Goal: Task Accomplishment & Management: Manage account settings

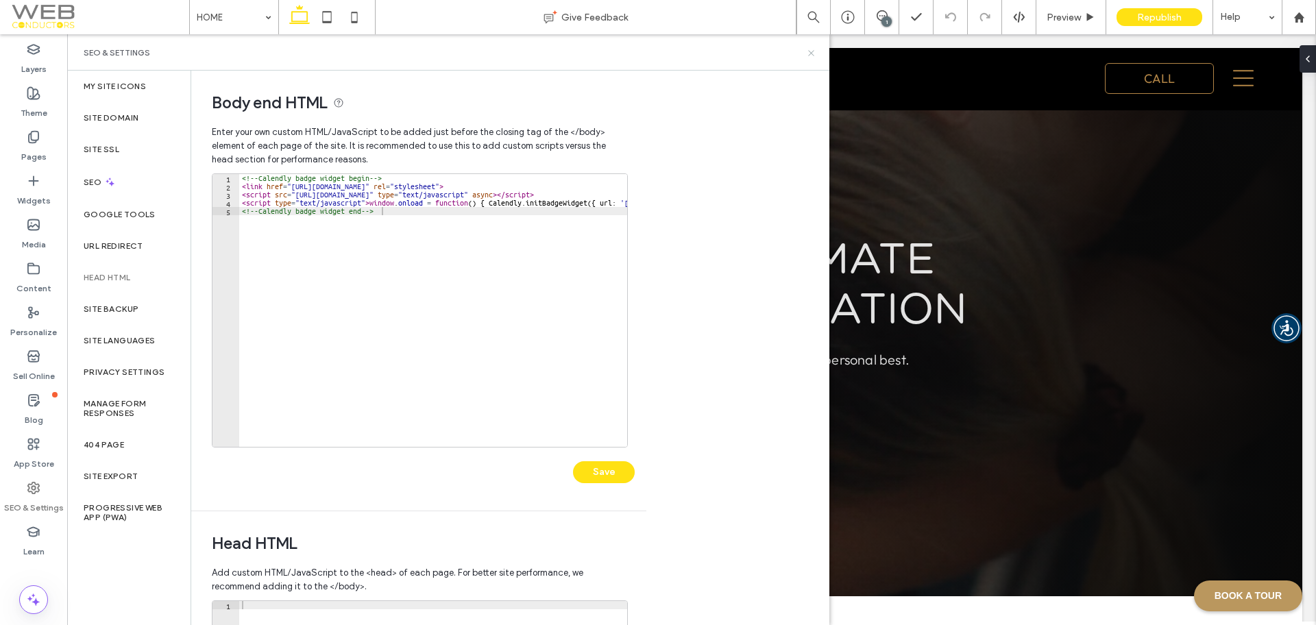
click at [813, 52] on icon at bounding box center [811, 53] width 10 height 10
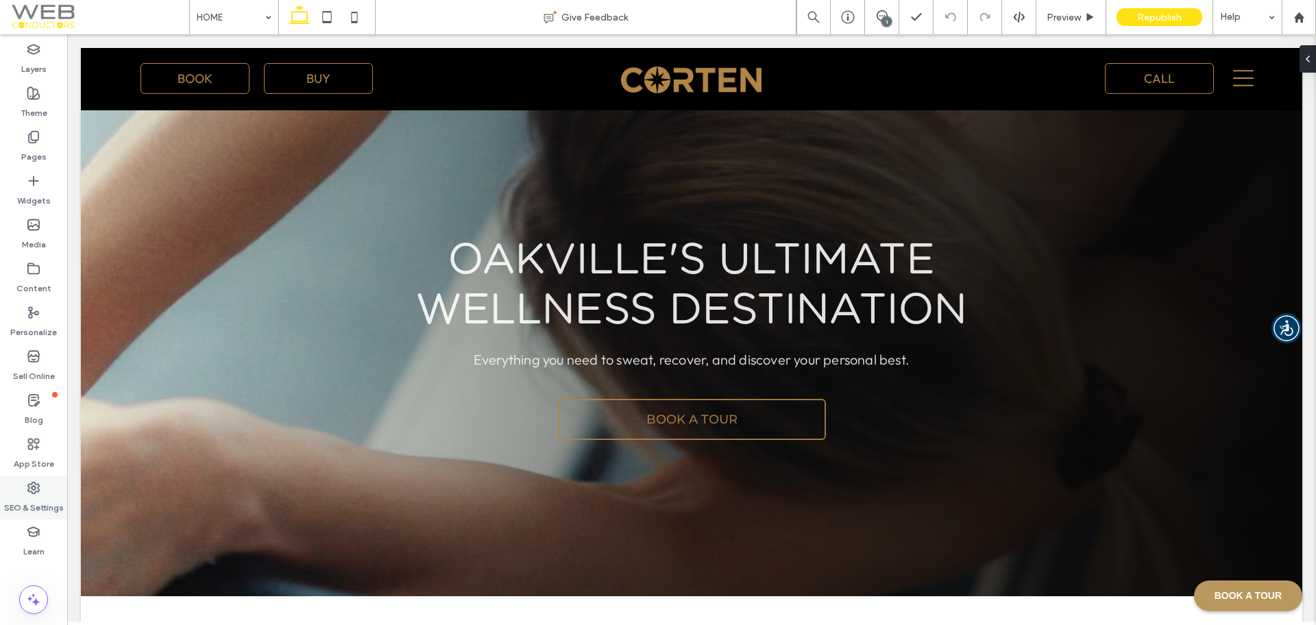
click at [33, 491] on icon at bounding box center [34, 488] width 14 height 14
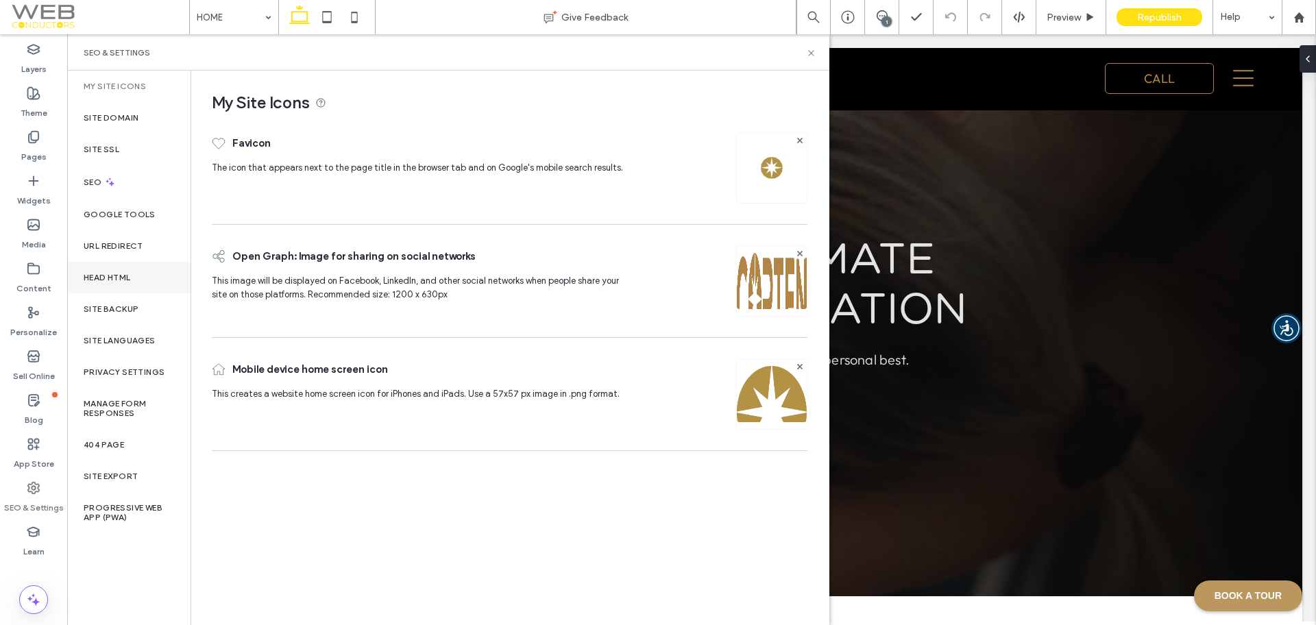
click at [131, 282] on label "Head HTML" at bounding box center [107, 278] width 47 height 10
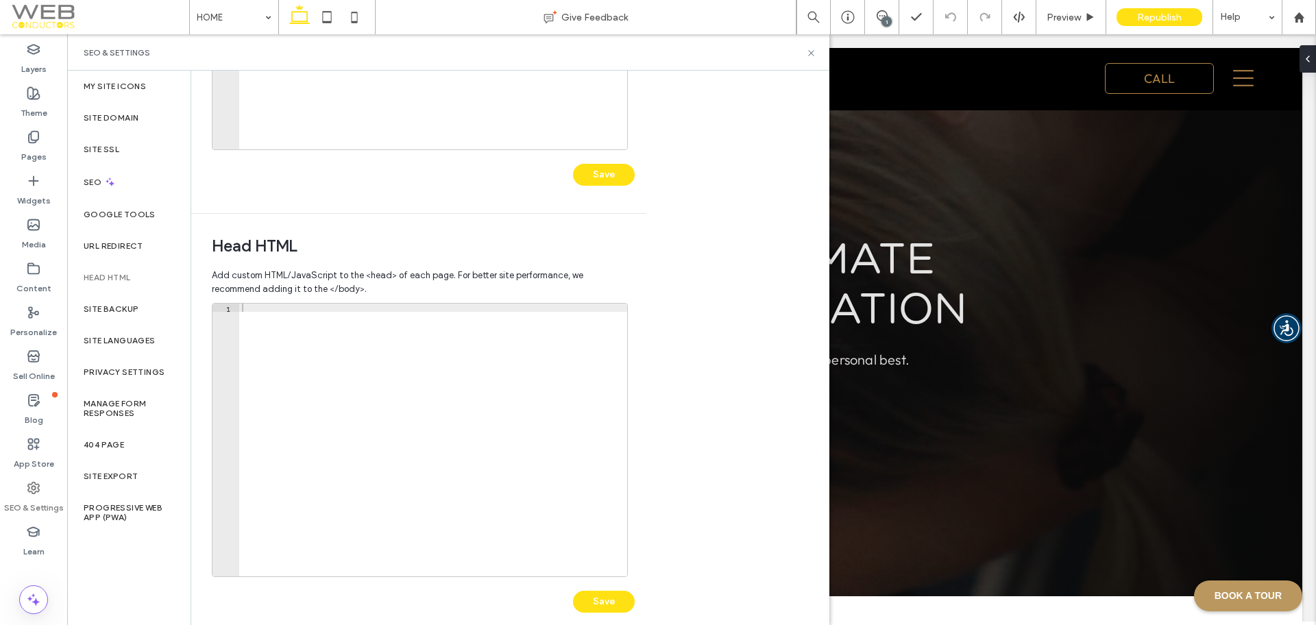
scroll to position [298, 0]
click at [361, 319] on div at bounding box center [433, 447] width 388 height 289
click at [316, 304] on div at bounding box center [433, 447] width 388 height 289
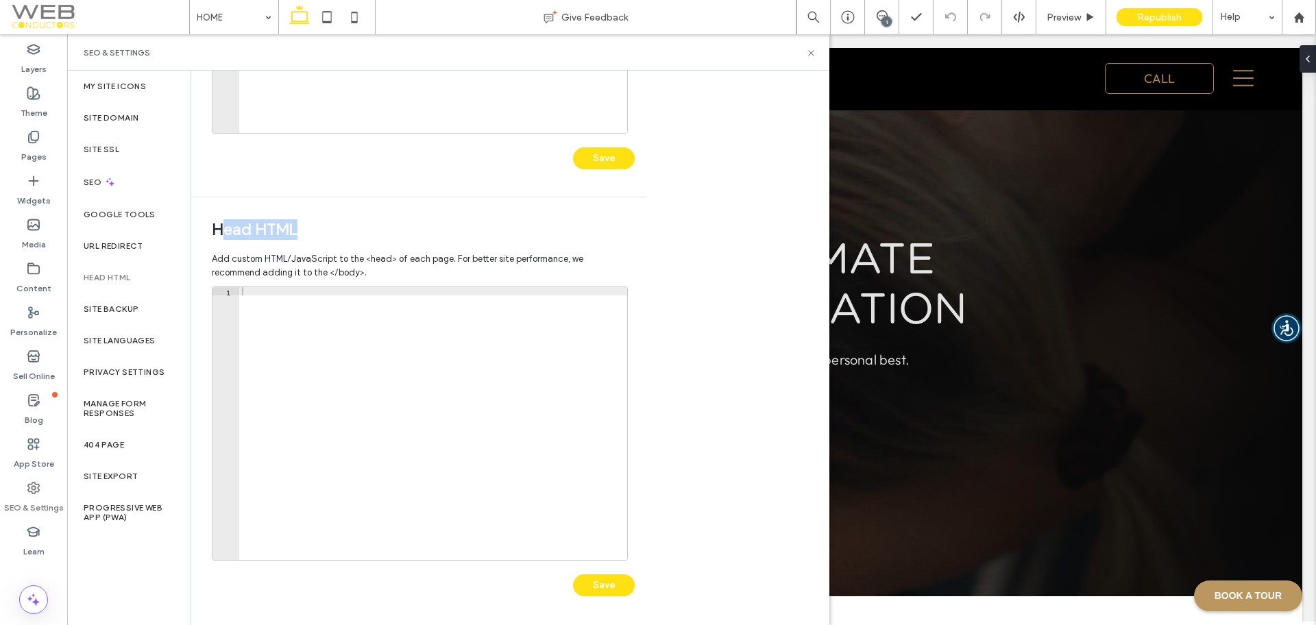
drag, startPoint x: 310, startPoint y: 232, endPoint x: 217, endPoint y: 236, distance: 92.6
click at [217, 236] on span "Head HTML" at bounding box center [419, 229] width 414 height 21
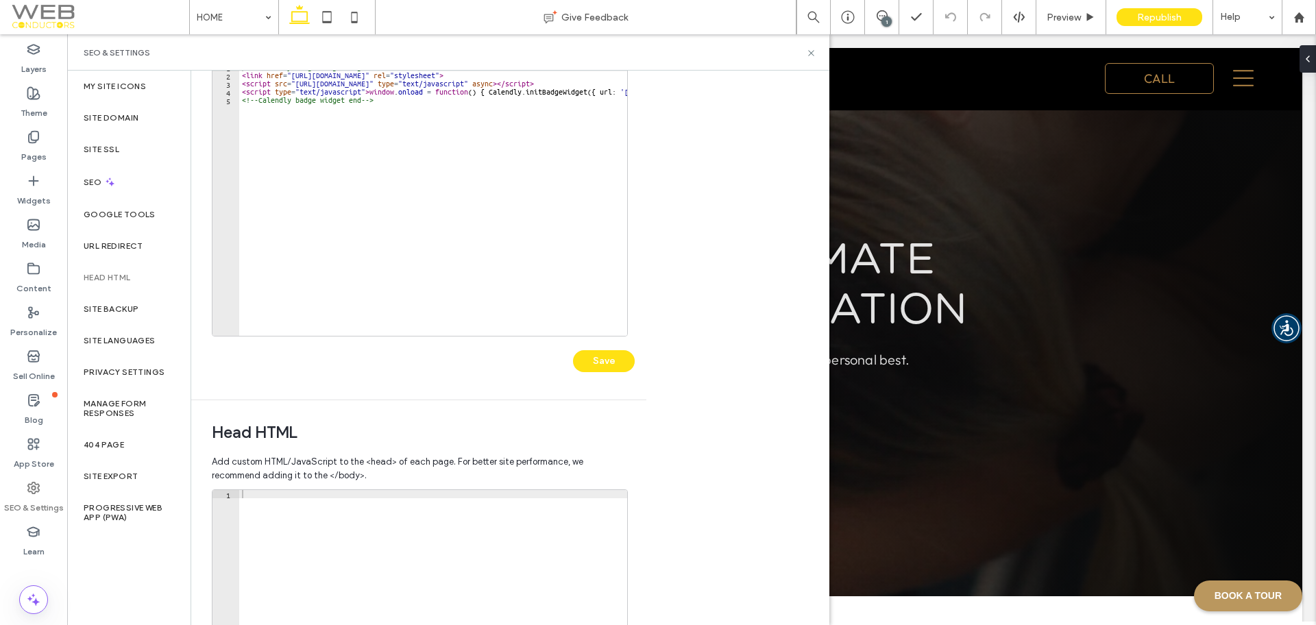
scroll to position [0, 0]
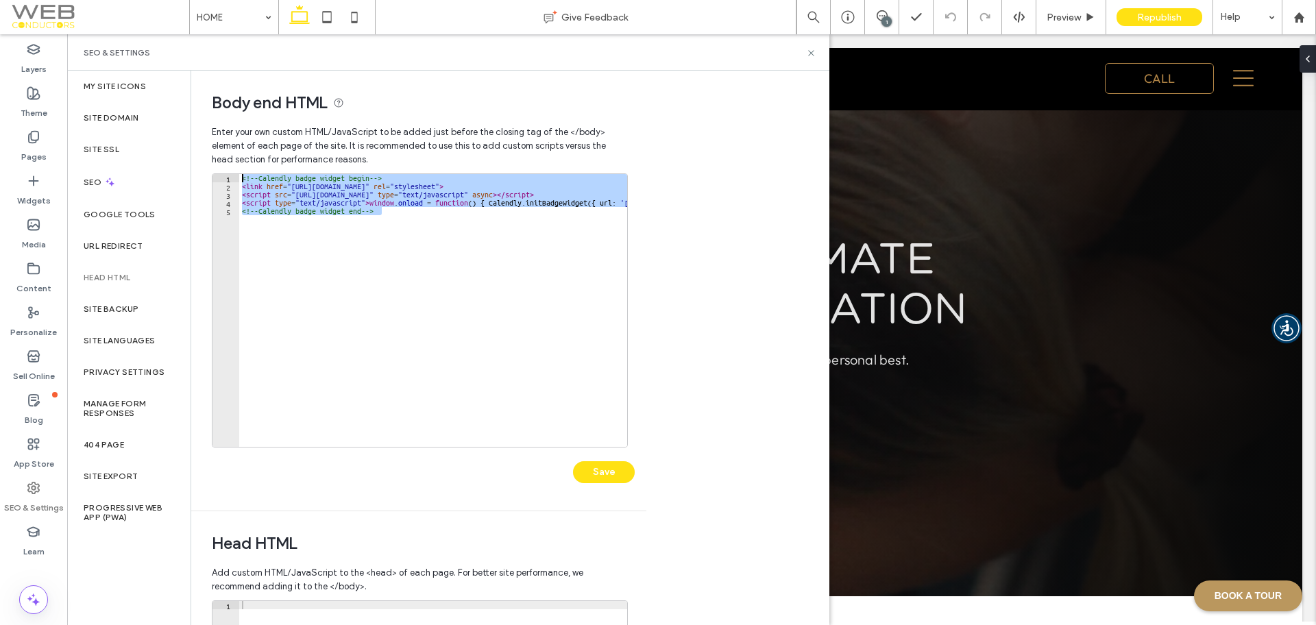
drag, startPoint x: 418, startPoint y: 217, endPoint x: 250, endPoint y: 173, distance: 173.5
click at [250, 173] on div "**********" at bounding box center [420, 310] width 416 height 274
click at [451, 243] on div "<!-- Calendly badge widget begin --> < link href = "https://assets.calendly.com…" at bounding box center [433, 310] width 388 height 273
type textarea "**********"
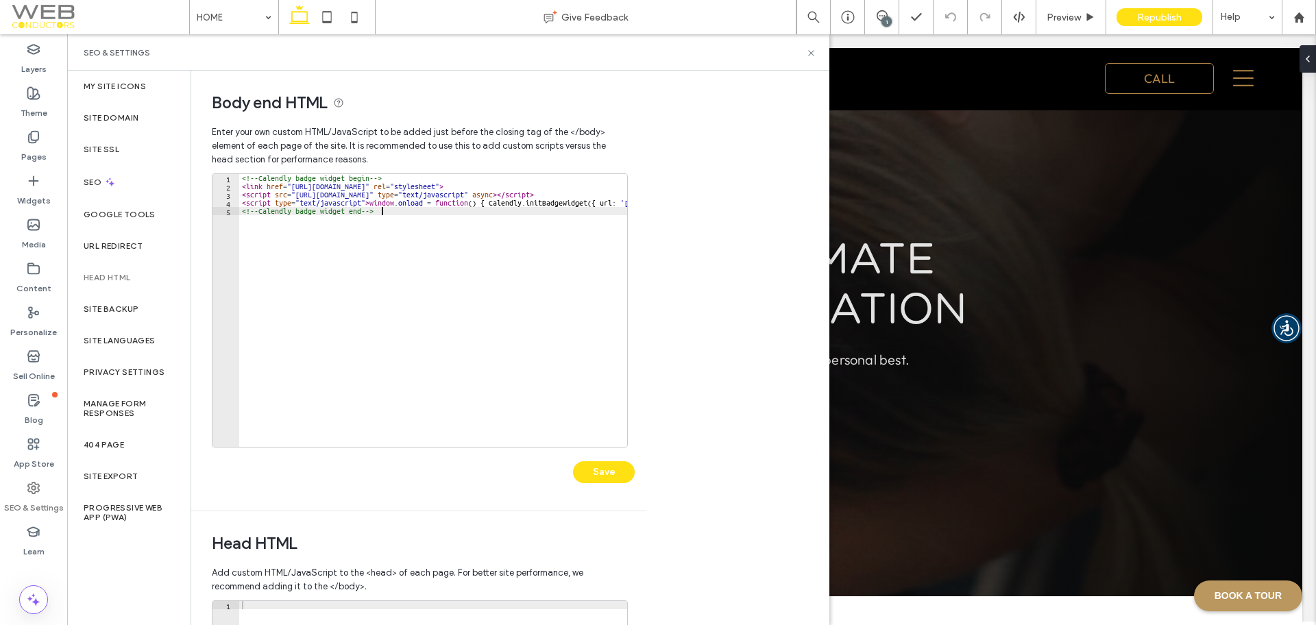
scroll to position [71, 0]
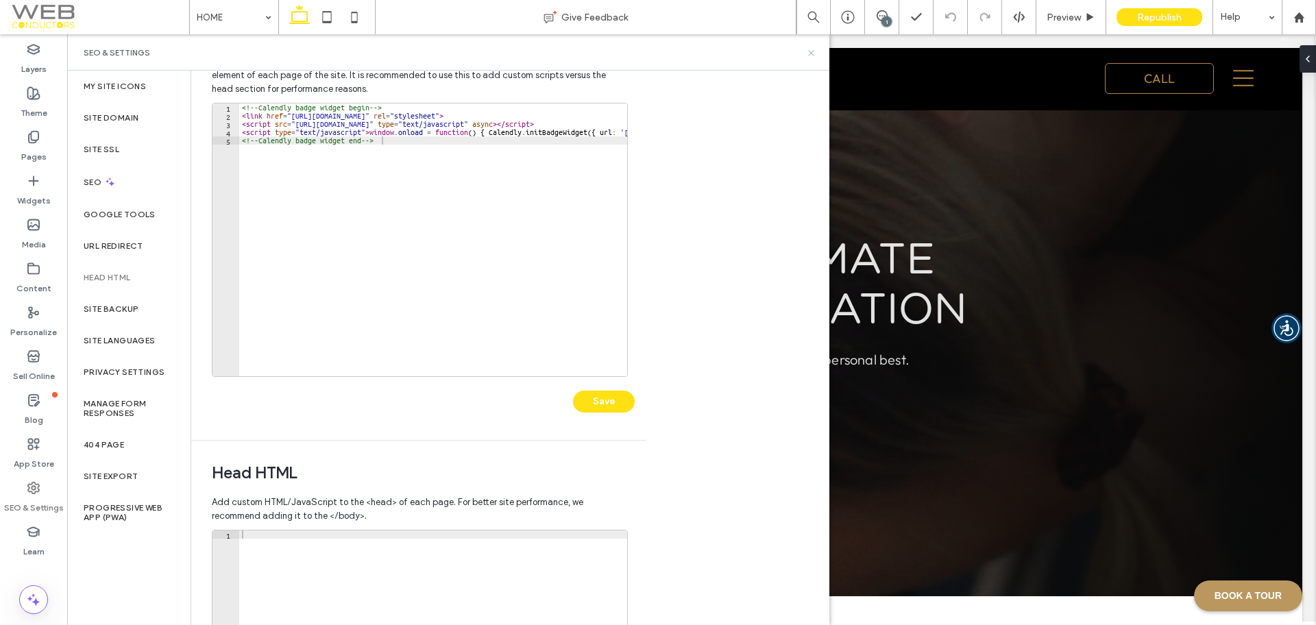
click at [813, 57] on icon at bounding box center [811, 53] width 10 height 10
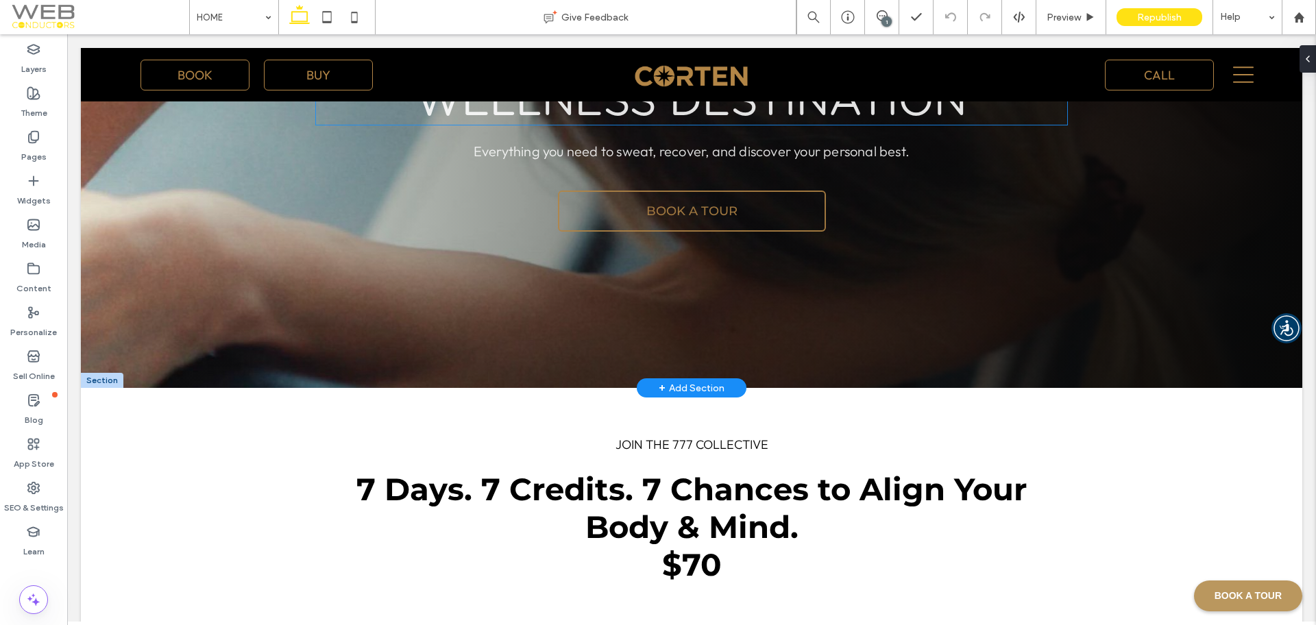
scroll to position [0, 0]
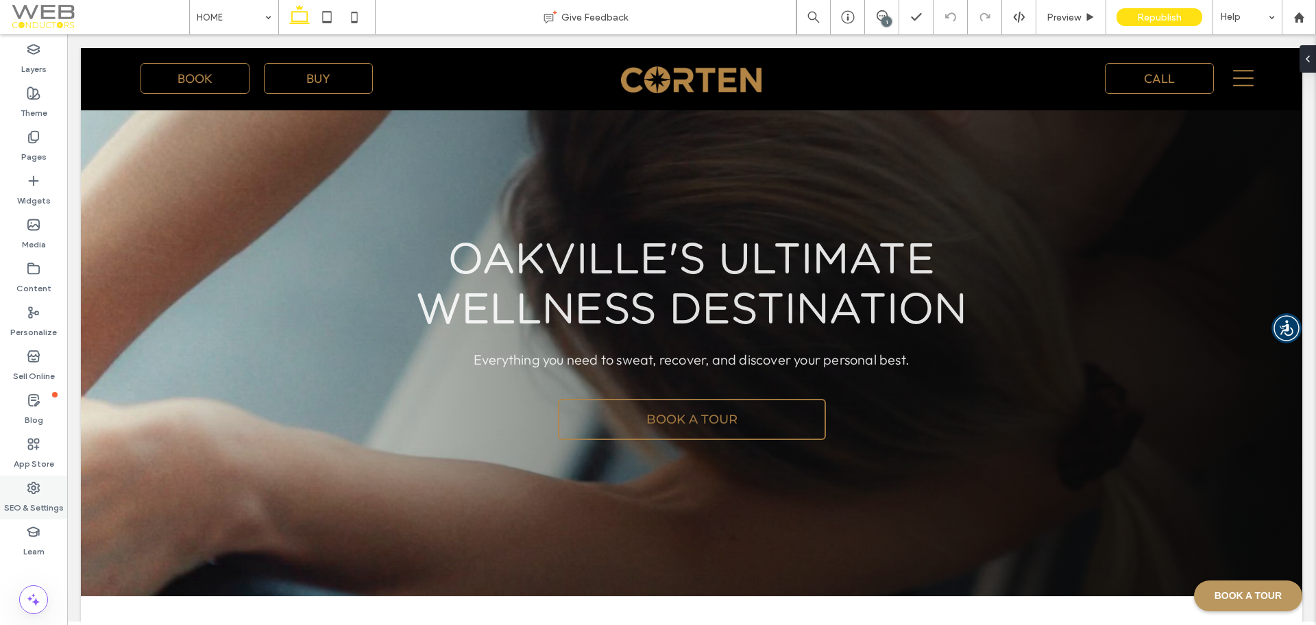
click at [26, 498] on label "SEO & Settings" at bounding box center [34, 504] width 60 height 19
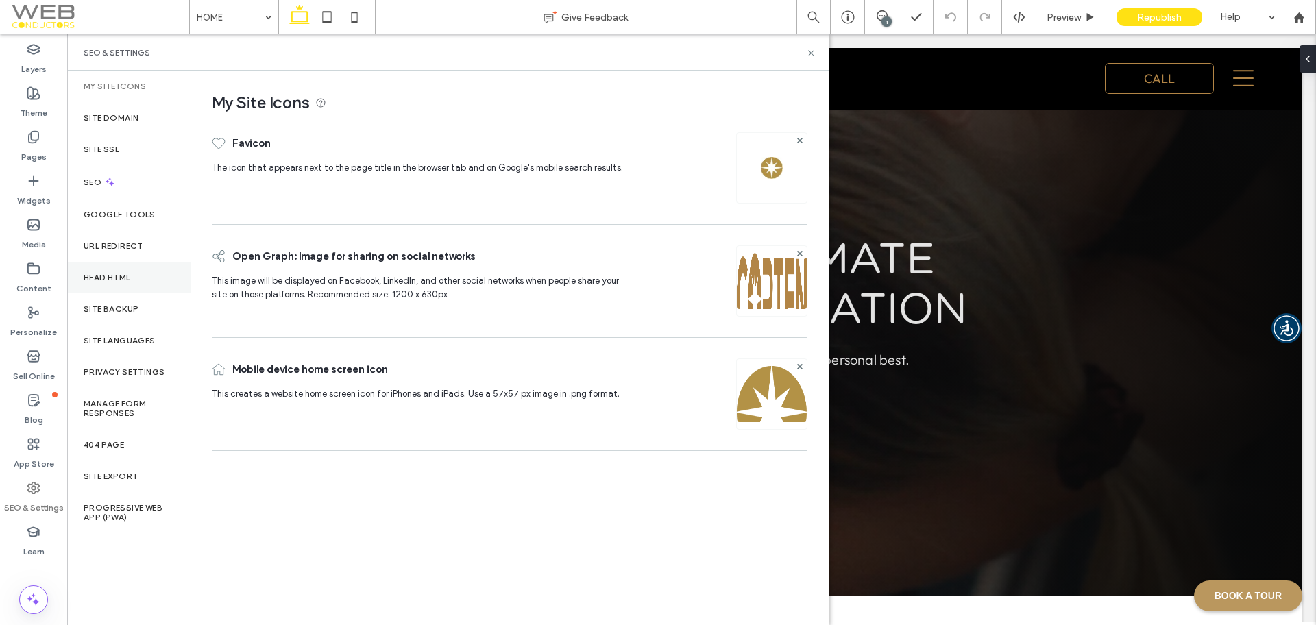
click at [138, 278] on div "Head HTML" at bounding box center [128, 278] width 123 height 32
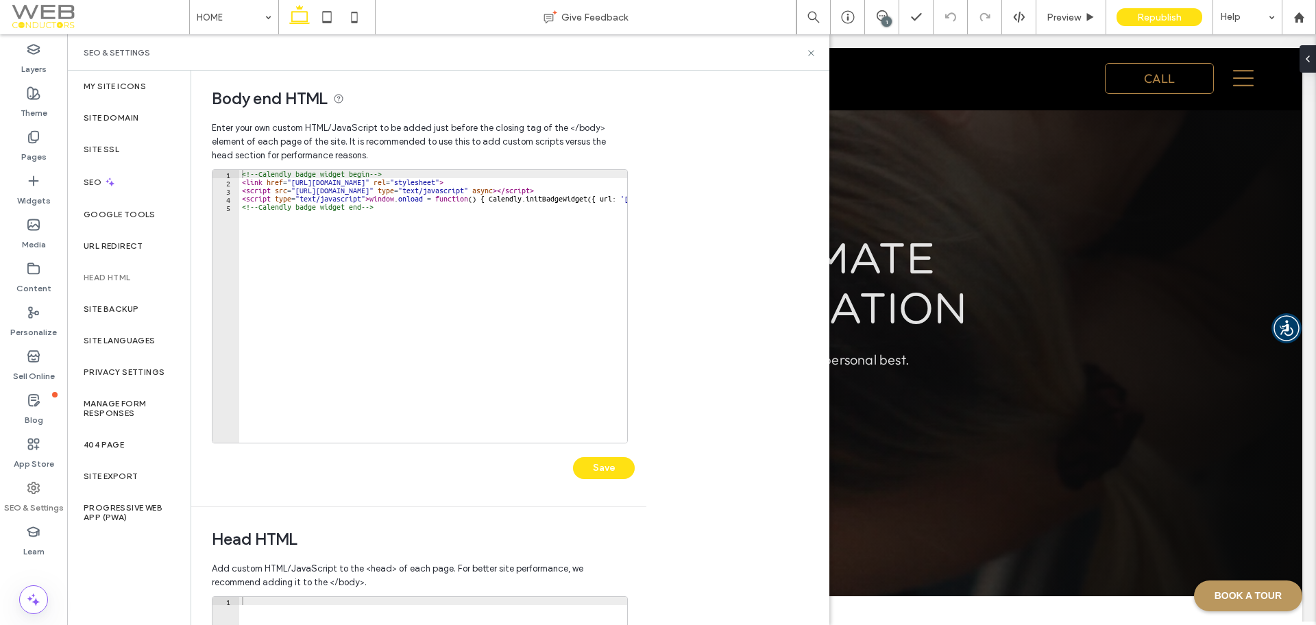
scroll to position [6, 0]
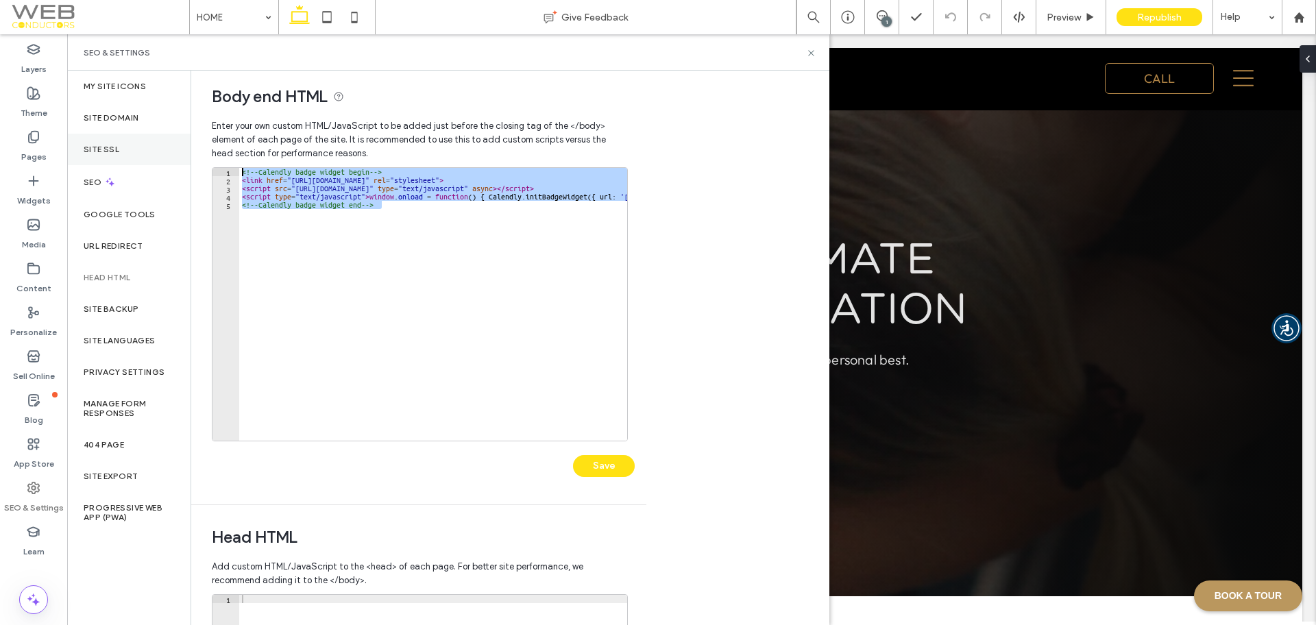
drag, startPoint x: 476, startPoint y: 260, endPoint x: 180, endPoint y: 157, distance: 313.6
click at [180, 157] on div "**********" at bounding box center [448, 348] width 762 height 554
click at [406, 202] on div "<!-- Calendly badge widget begin --> < link href = "https://assets.calendly.com…" at bounding box center [433, 304] width 388 height 273
drag, startPoint x: 418, startPoint y: 221, endPoint x: 216, endPoint y: 149, distance: 214.8
click at [216, 149] on div "**********" at bounding box center [419, 308] width 414 height 392
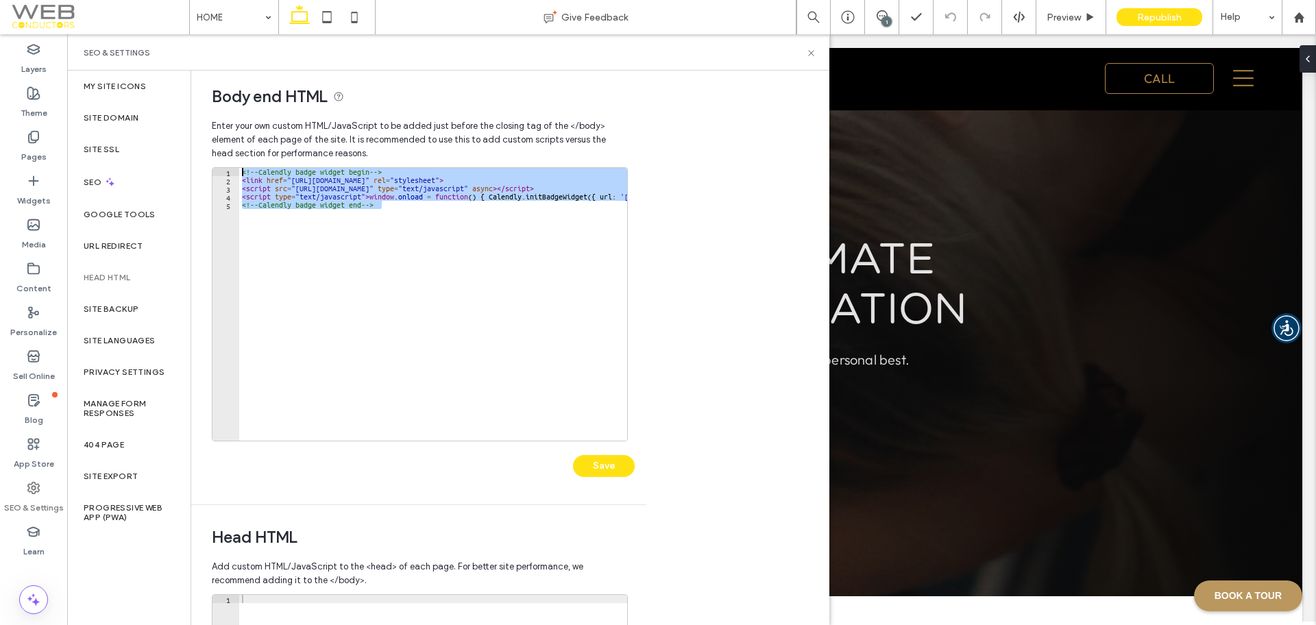
type textarea "**********"
click at [600, 468] on button "Save" at bounding box center [604, 466] width 62 height 22
click at [812, 51] on use at bounding box center [810, 52] width 5 height 5
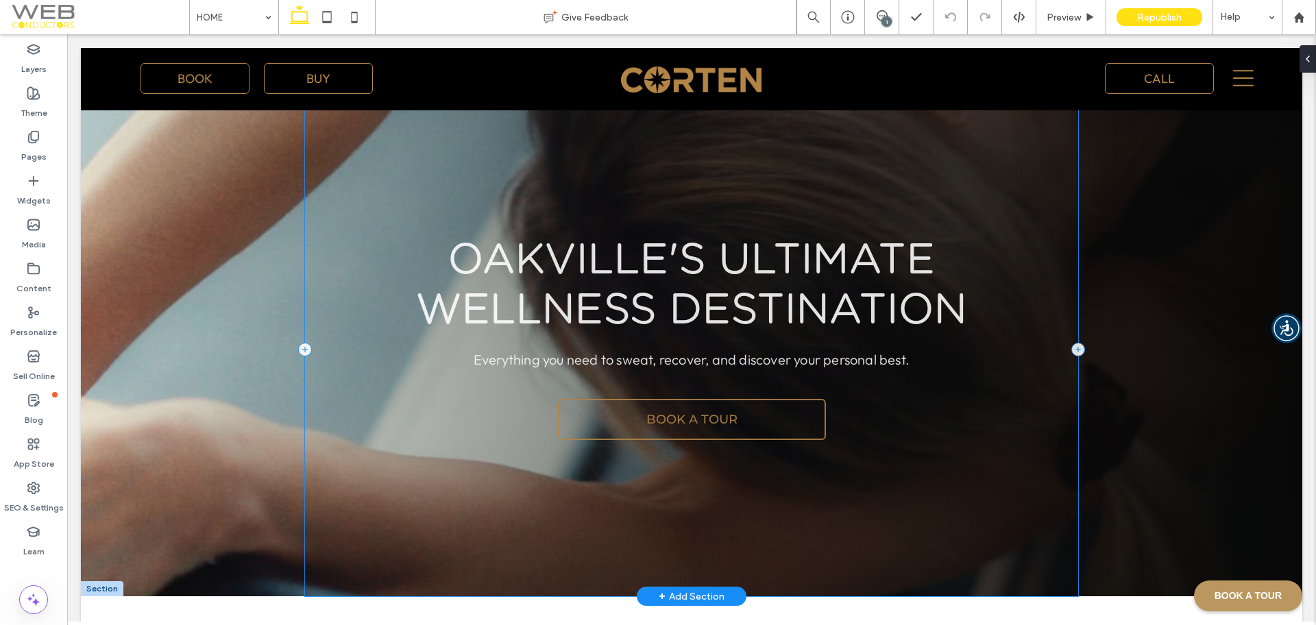
scroll to position [0, 0]
click at [846, 19] on icon at bounding box center [848, 17] width 14 height 14
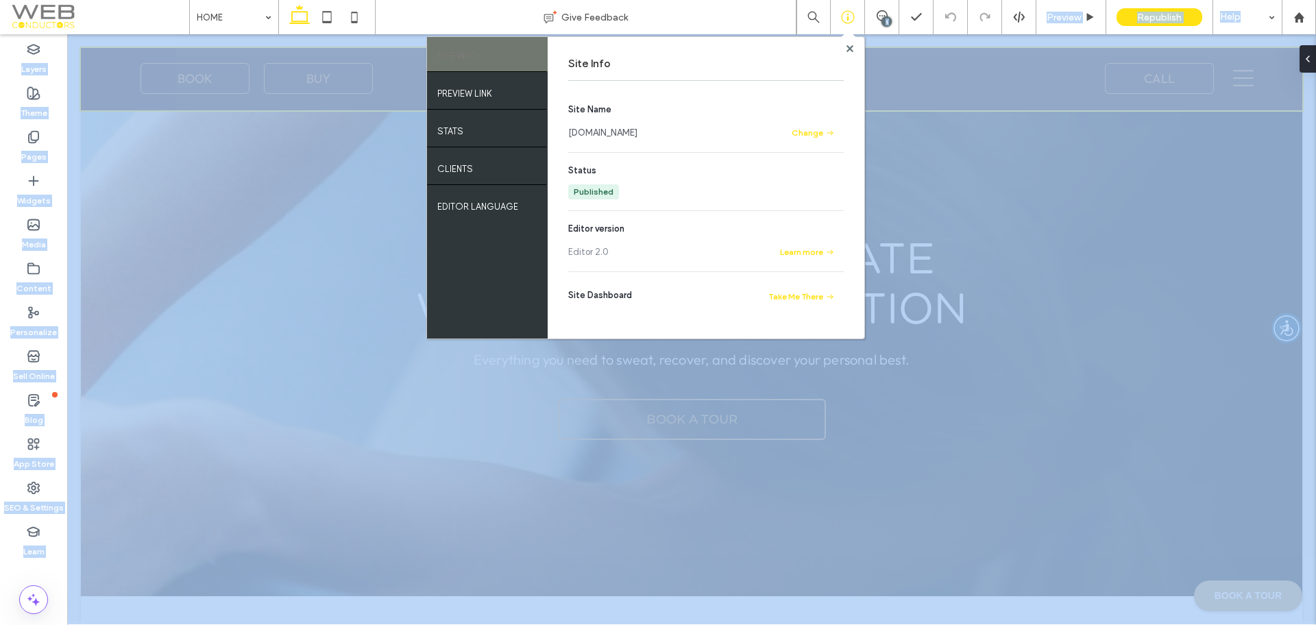
drag, startPoint x: 953, startPoint y: 51, endPoint x: 926, endPoint y: 91, distance: 47.9
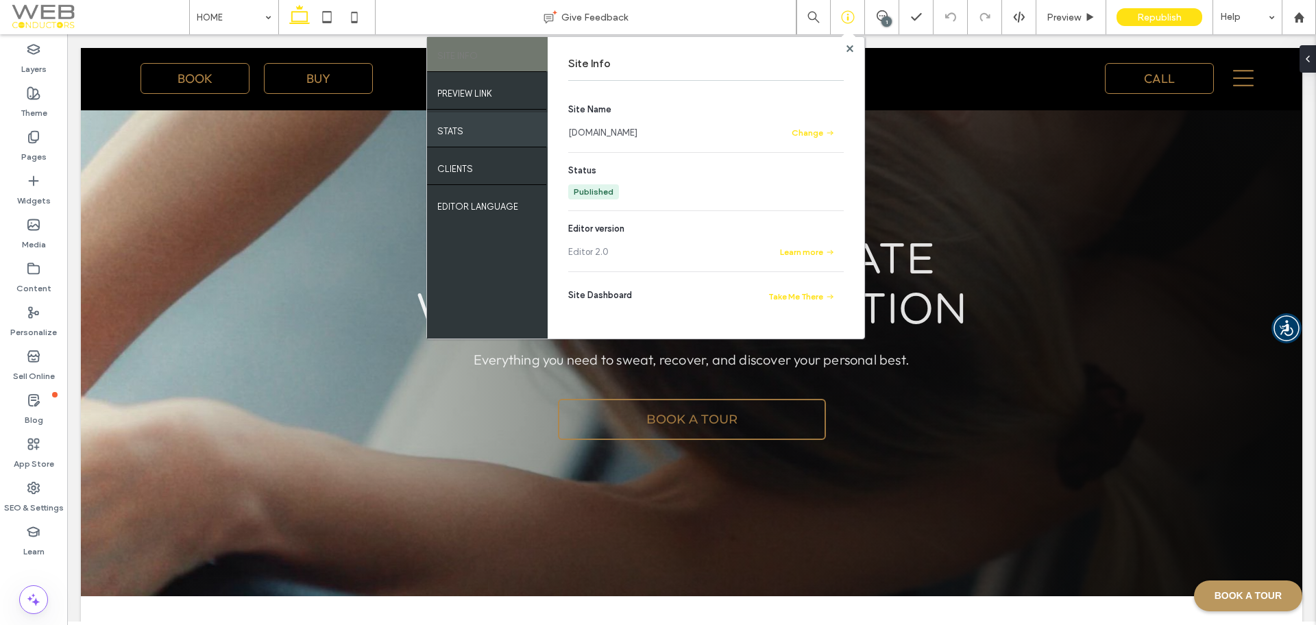
click at [445, 125] on label "STATS" at bounding box center [450, 127] width 26 height 17
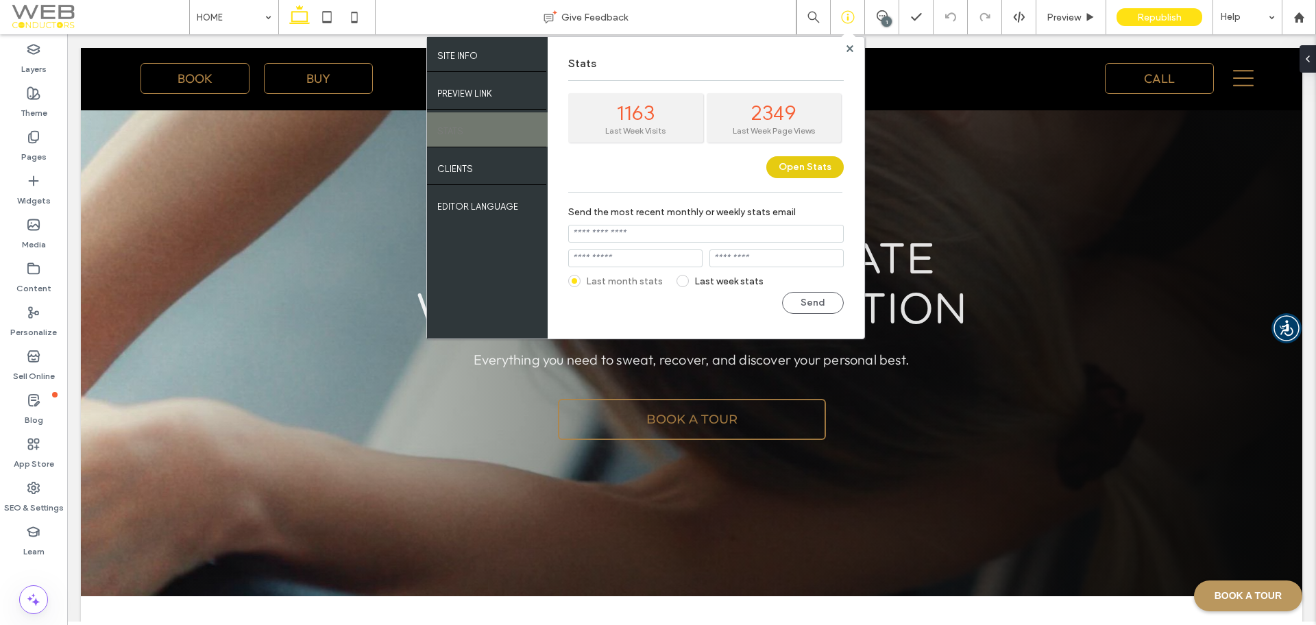
click at [791, 169] on button "Open Stats" at bounding box center [804, 167] width 77 height 22
click at [852, 53] on div "Stats 1163 Last Week Visits 2349 Last Week Page Views Open Stats Send the most …" at bounding box center [706, 188] width 317 height 302
click at [848, 49] on div "SITE INFO PREVIEW LINK STATS Clients EDITOR LANGUAGE Stats 1163 Last Week Visit…" at bounding box center [645, 187] width 439 height 303
click at [848, 49] on use at bounding box center [849, 48] width 7 height 7
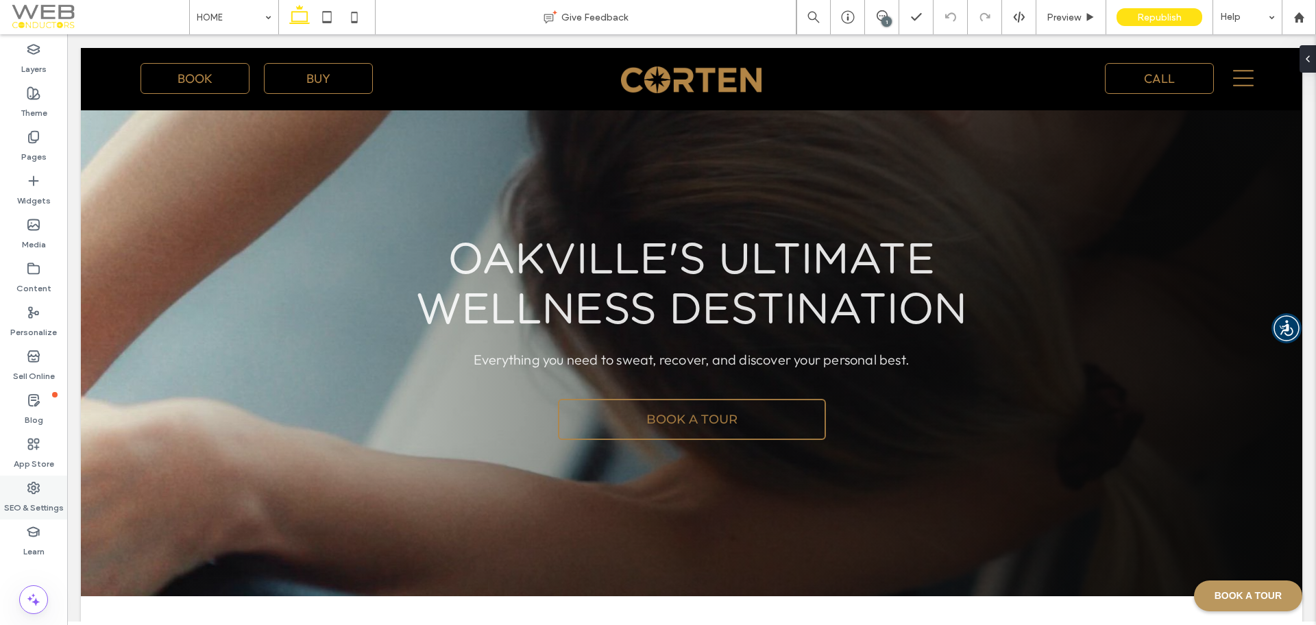
click at [29, 502] on label "SEO & Settings" at bounding box center [34, 504] width 60 height 19
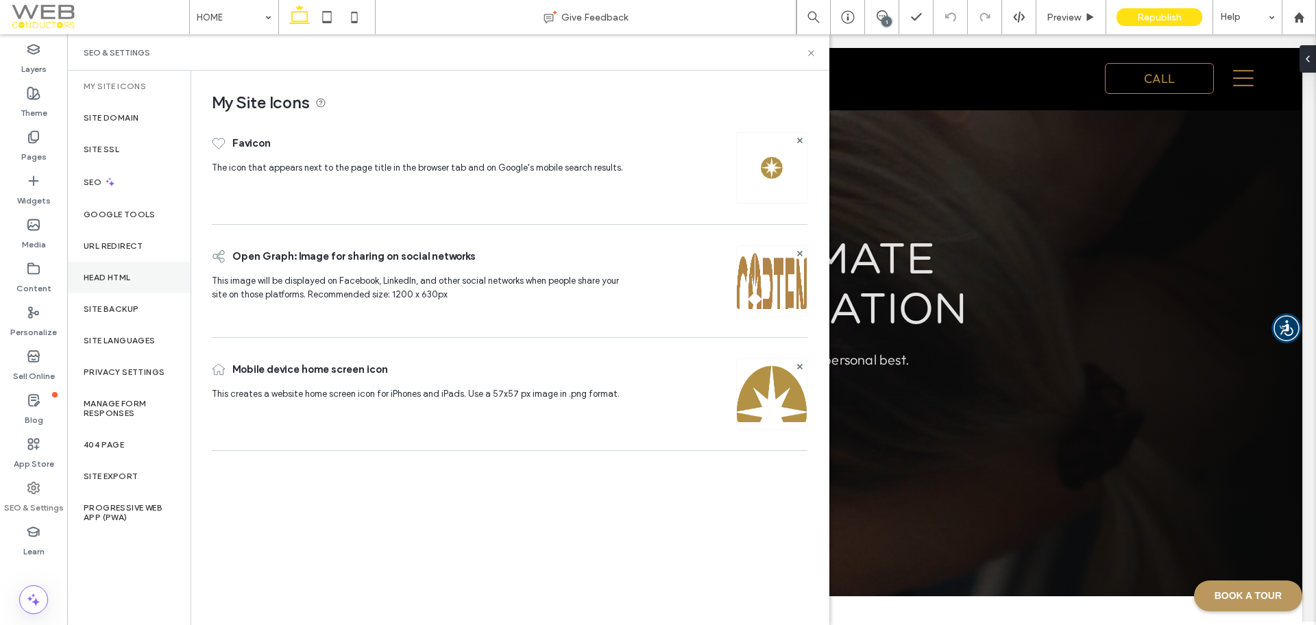
click at [121, 275] on label "Head HTML" at bounding box center [107, 278] width 47 height 10
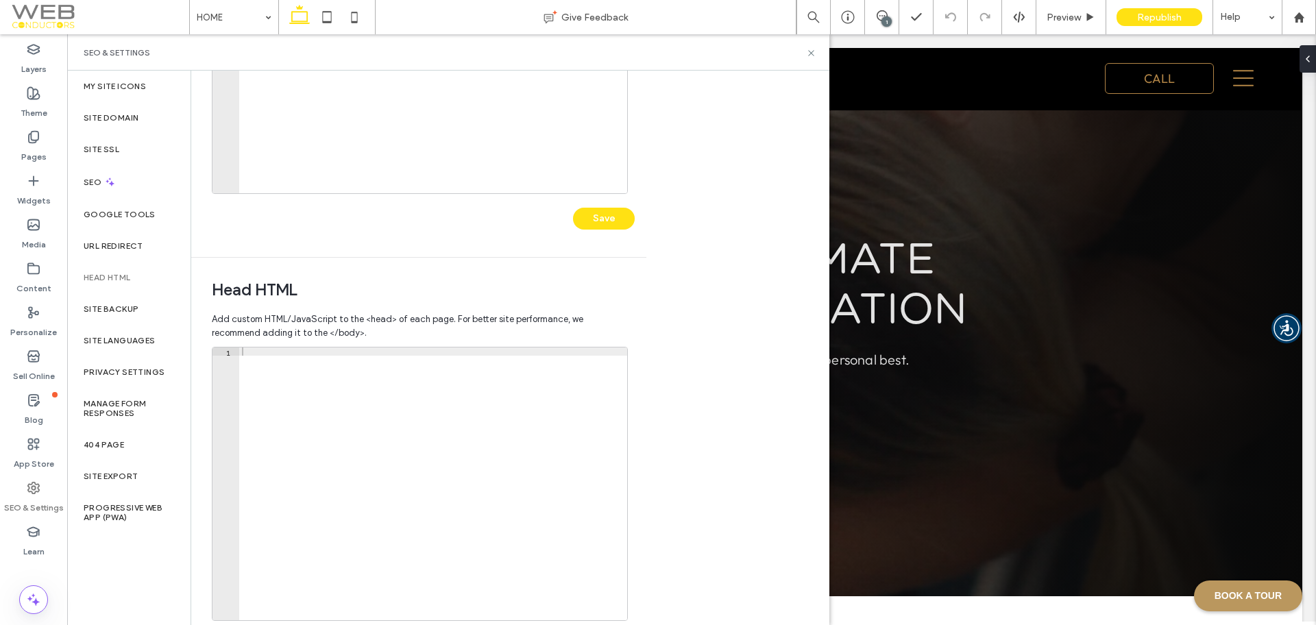
scroll to position [314, 0]
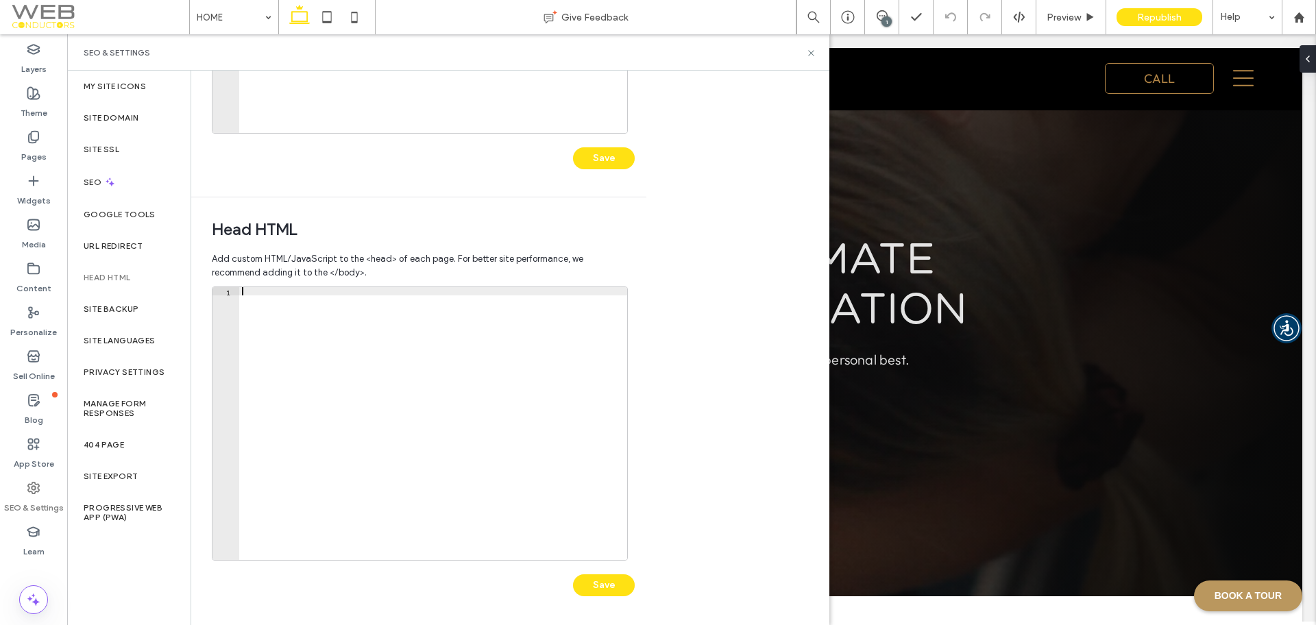
click at [422, 330] on div at bounding box center [433, 431] width 388 height 289
paste textarea "**********"
type textarea "**********"
click at [598, 589] on button "Save" at bounding box center [604, 585] width 62 height 22
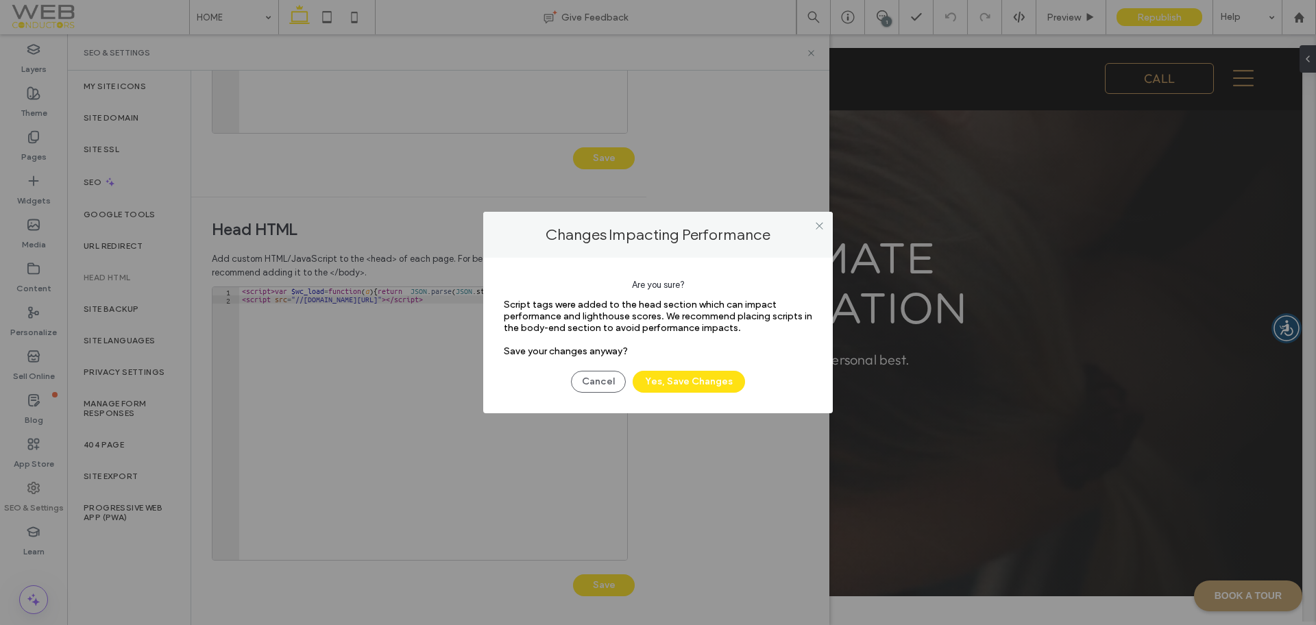
drag, startPoint x: 649, startPoint y: 358, endPoint x: 502, endPoint y: 304, distance: 157.2
click at [502, 304] on div "Are you sure? Script tags were added to the head section which can impact perfo…" at bounding box center [657, 336] width 349 height 156
click at [666, 355] on div "Script tags were added to the head section which can impact performance and lig…" at bounding box center [658, 328] width 308 height 58
drag, startPoint x: 650, startPoint y: 355, endPoint x: 540, endPoint y: 246, distance: 155.1
click at [540, 246] on div "Changes Impacting Performance Are you sure? Script tags were added to the head …" at bounding box center [657, 312] width 349 height 201
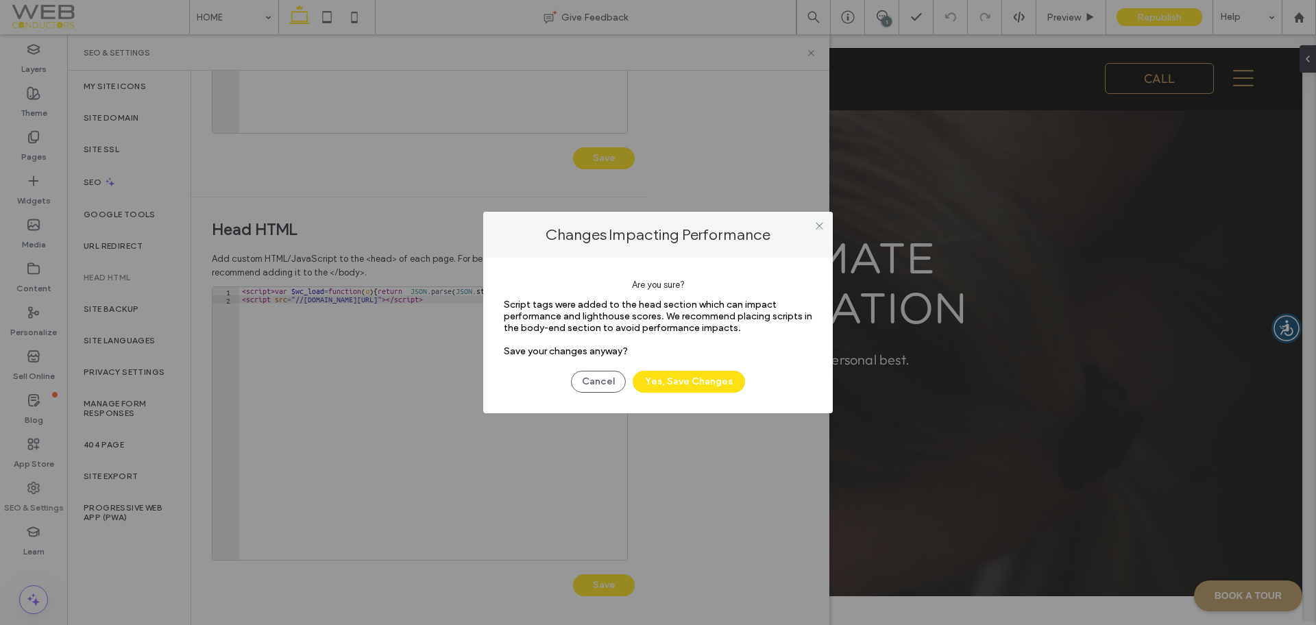
click at [641, 356] on div "Script tags were added to the head section which can impact performance and lig…" at bounding box center [658, 328] width 308 height 58
click at [675, 383] on button "Yes, Save Changes" at bounding box center [688, 382] width 112 height 22
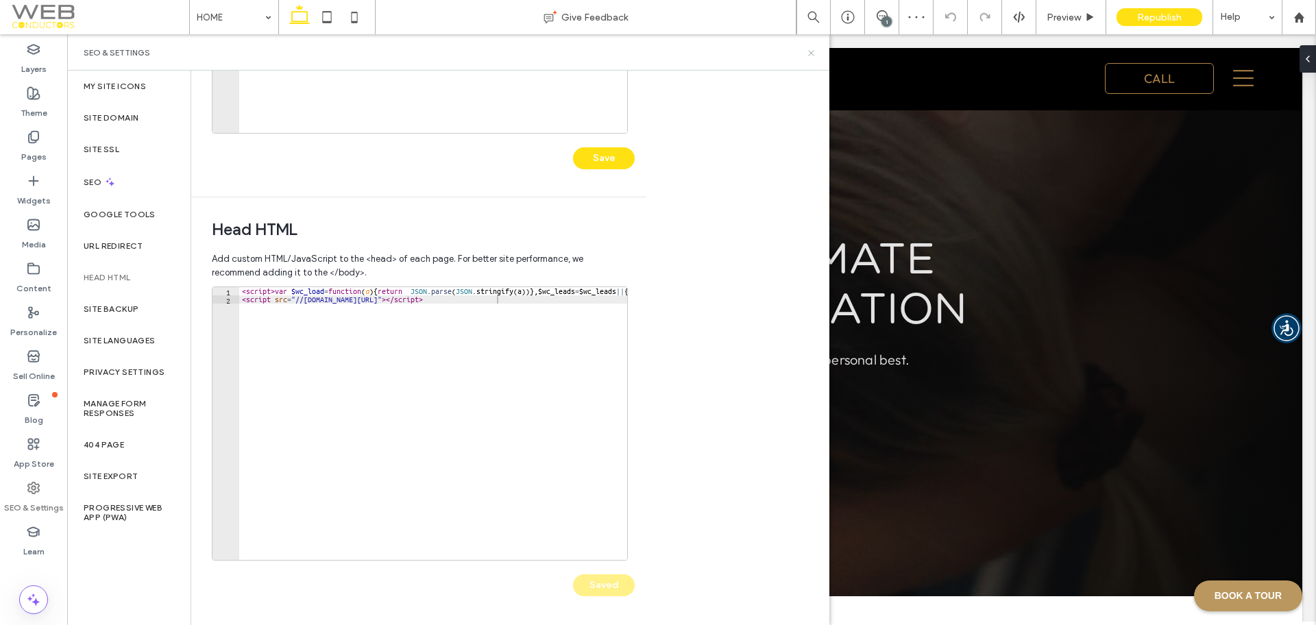
click at [811, 54] on icon at bounding box center [811, 53] width 10 height 10
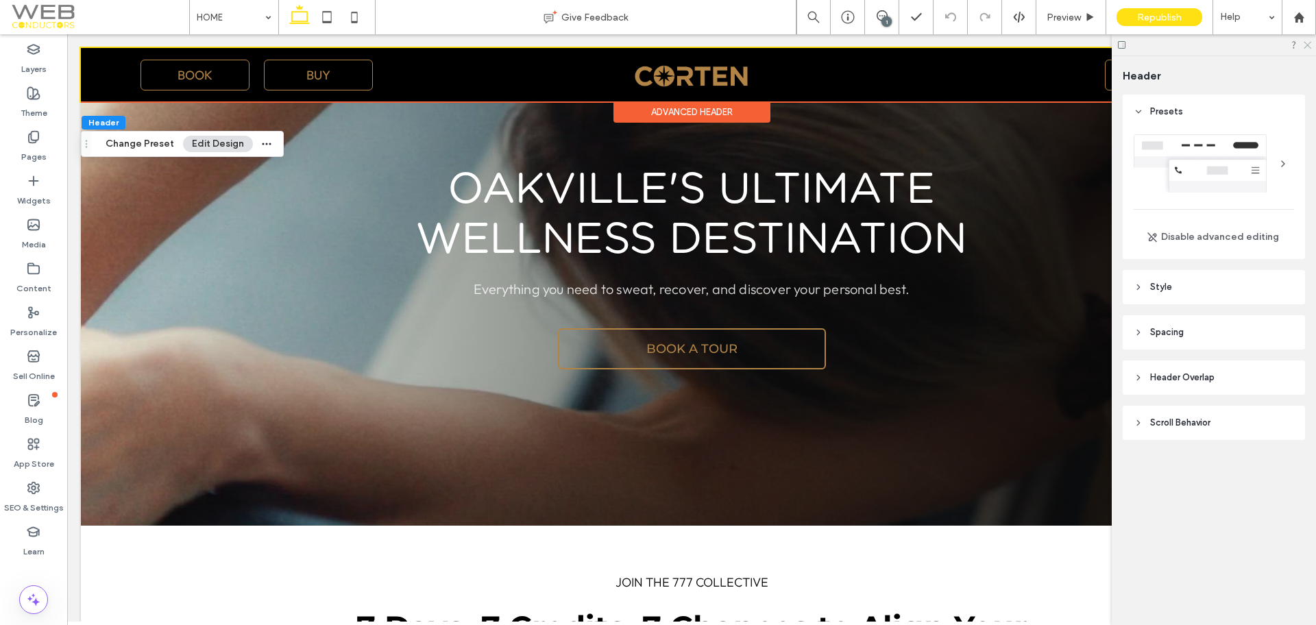
scroll to position [78, 0]
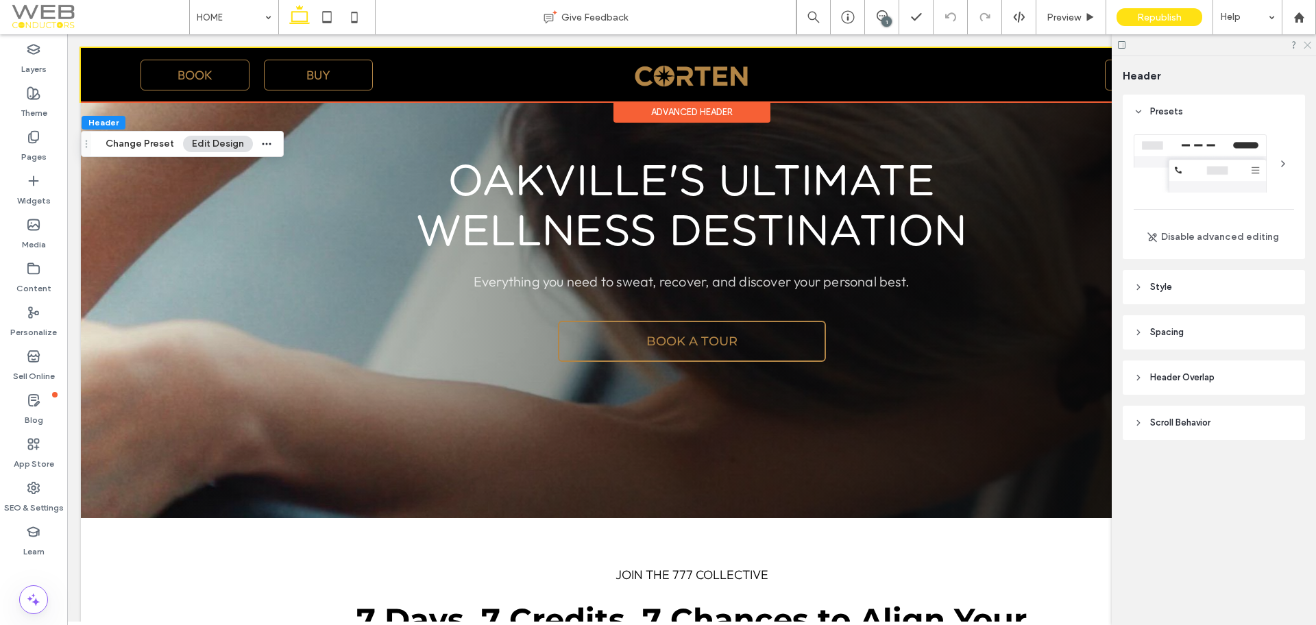
click at [1305, 46] on icon at bounding box center [1306, 44] width 9 height 9
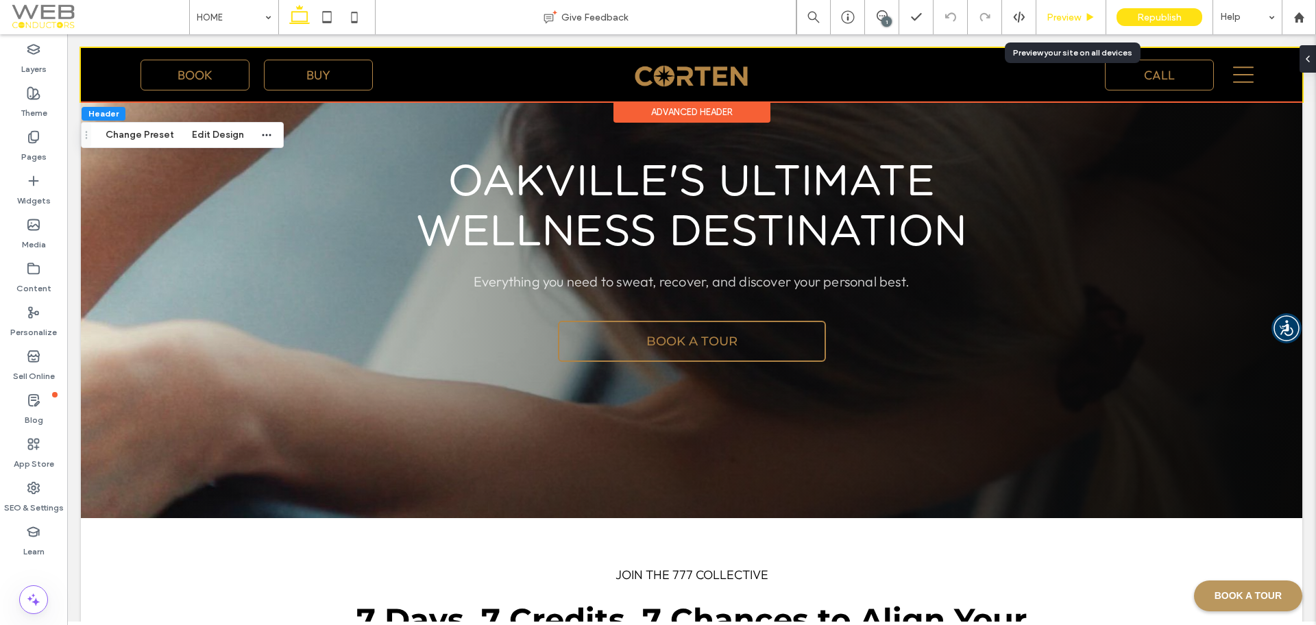
click at [1061, 19] on span "Preview" at bounding box center [1063, 18] width 34 height 12
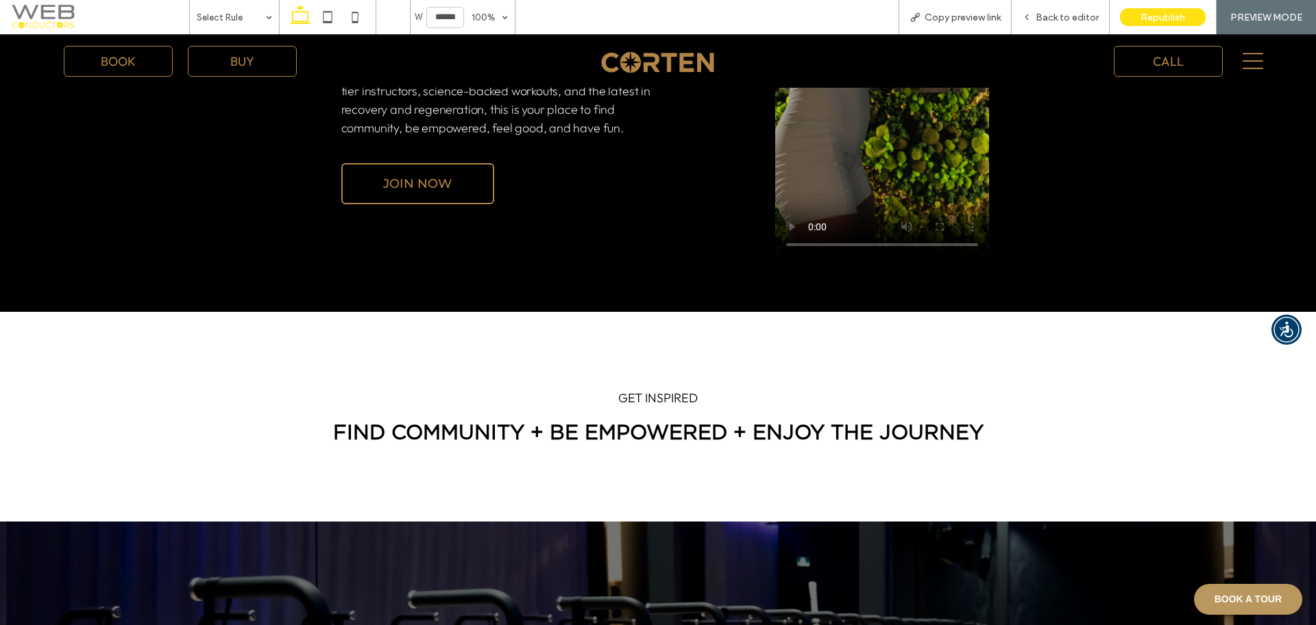
scroll to position [1253, 0]
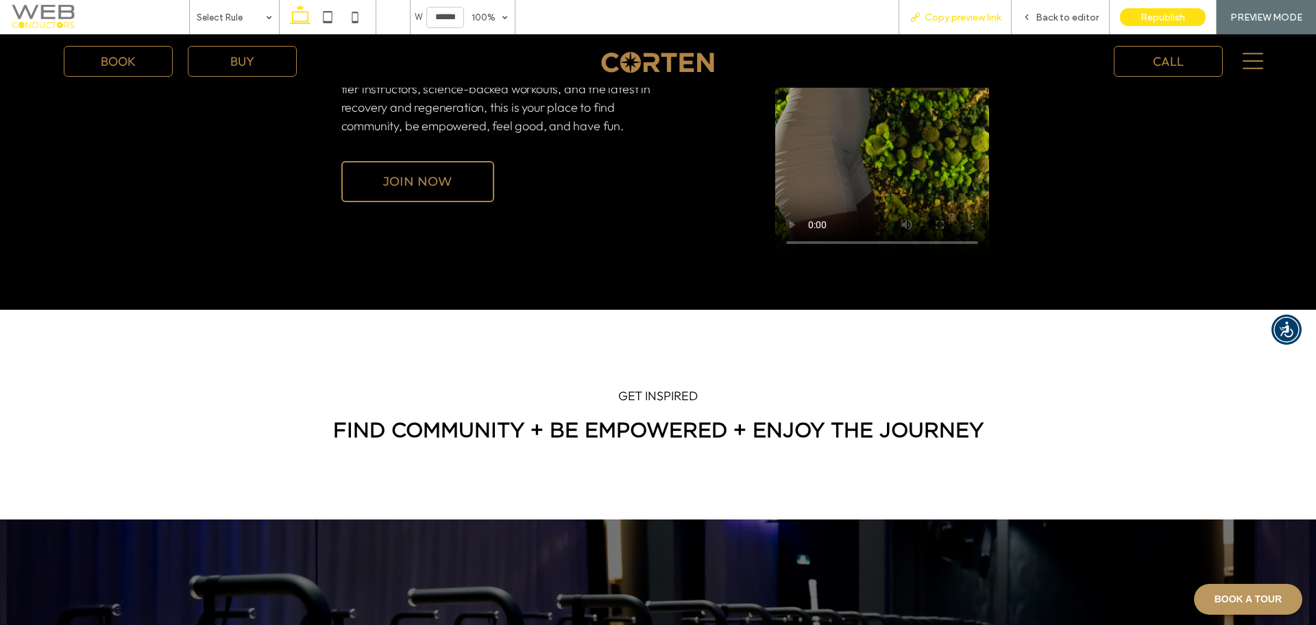
click at [963, 14] on span "Copy preview link" at bounding box center [962, 18] width 76 height 12
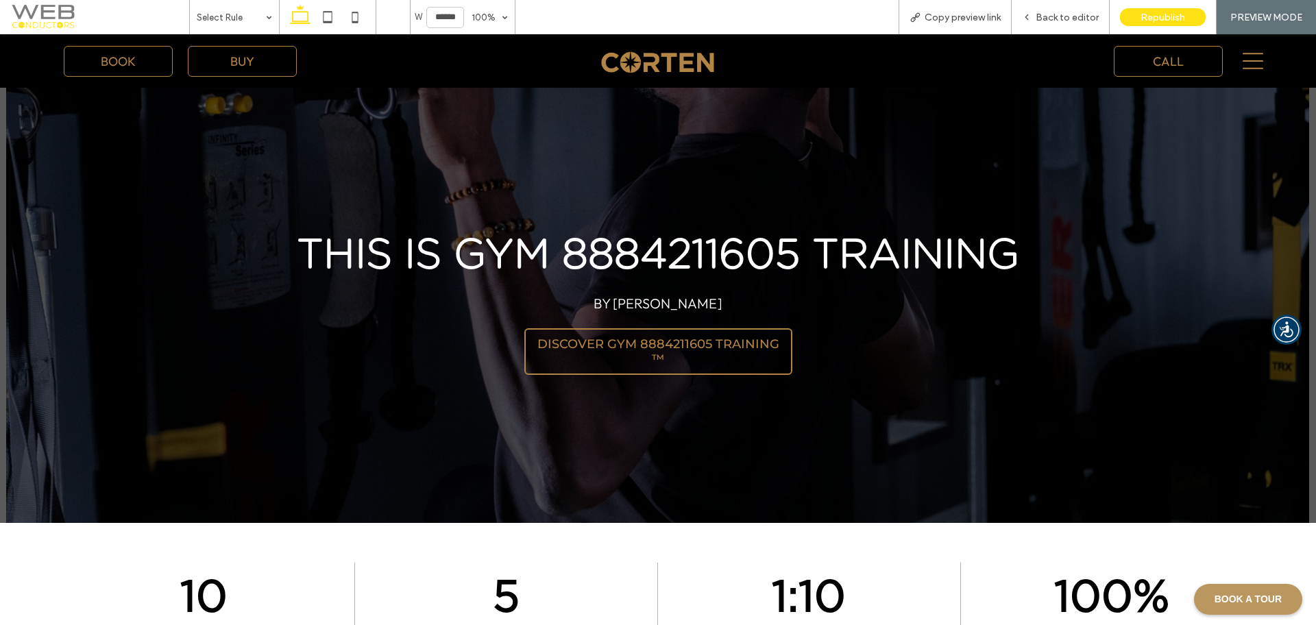
scroll to position [2902, 0]
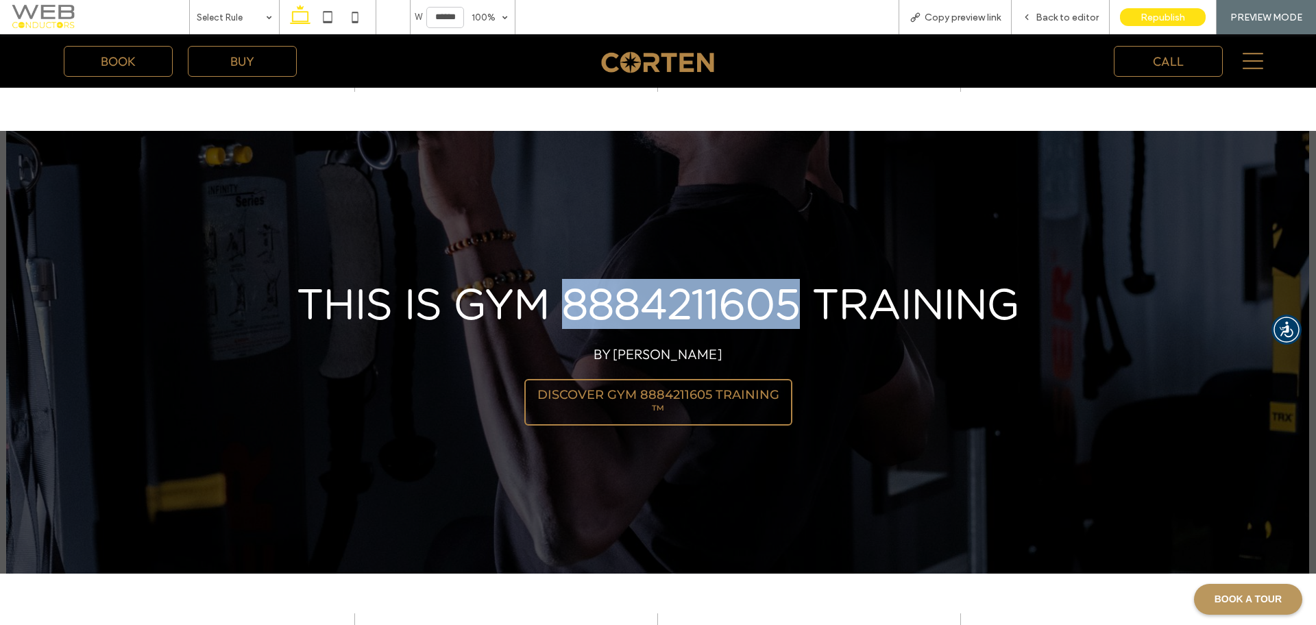
drag, startPoint x: 781, startPoint y: 303, endPoint x: 557, endPoint y: 301, distance: 223.4
click at [557, 301] on span "THIS IS GYM 8884211605 TRAINING" at bounding box center [658, 303] width 722 height 49
click at [774, 315] on span "THIS IS GYM 8884211605 TRAINING" at bounding box center [658, 303] width 722 height 49
drag, startPoint x: 774, startPoint y: 315, endPoint x: 644, endPoint y: 308, distance: 129.7
click at [644, 308] on span "THIS IS GYM 8884211605 TRAINING" at bounding box center [658, 303] width 722 height 49
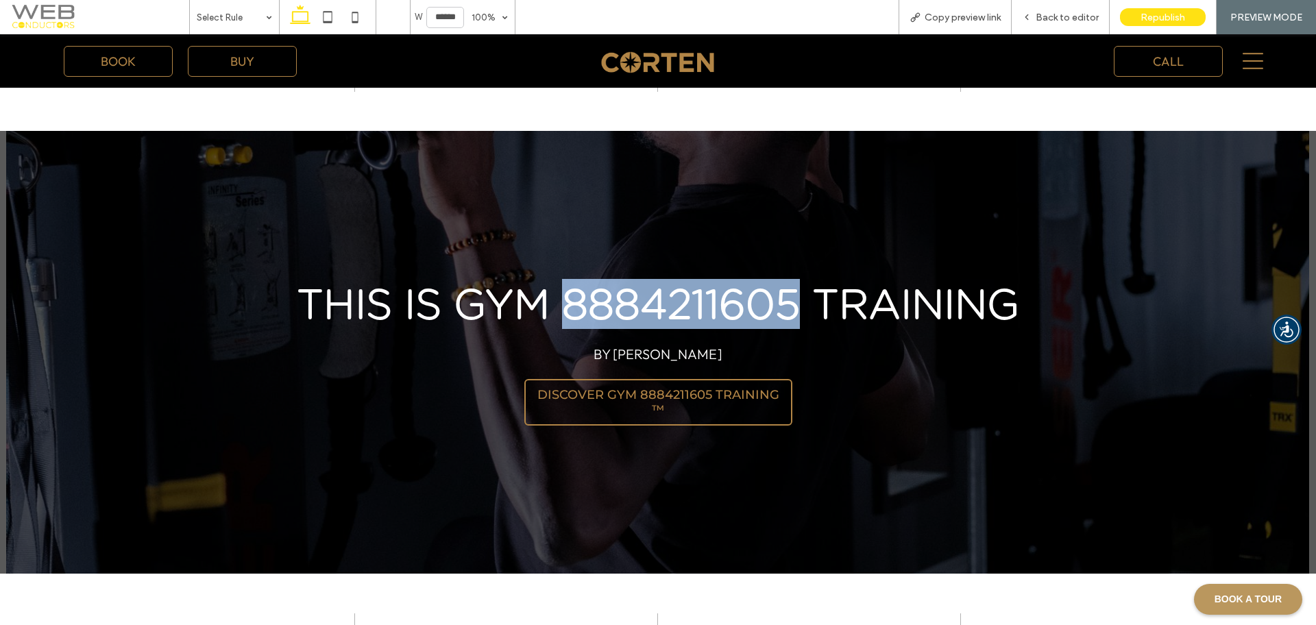
click at [598, 300] on span "THIS IS GYM 8884211605 TRAINING" at bounding box center [658, 303] width 722 height 49
drag, startPoint x: 598, startPoint y: 300, endPoint x: 714, endPoint y: 305, distance: 116.6
click at [714, 305] on span "THIS IS GYM 8884211605 TRAINING" at bounding box center [658, 303] width 722 height 49
click at [755, 288] on span "THIS IS GYM 8884211605 TRAINING" at bounding box center [658, 303] width 722 height 49
drag, startPoint x: 755, startPoint y: 288, endPoint x: 640, endPoint y: 301, distance: 115.8
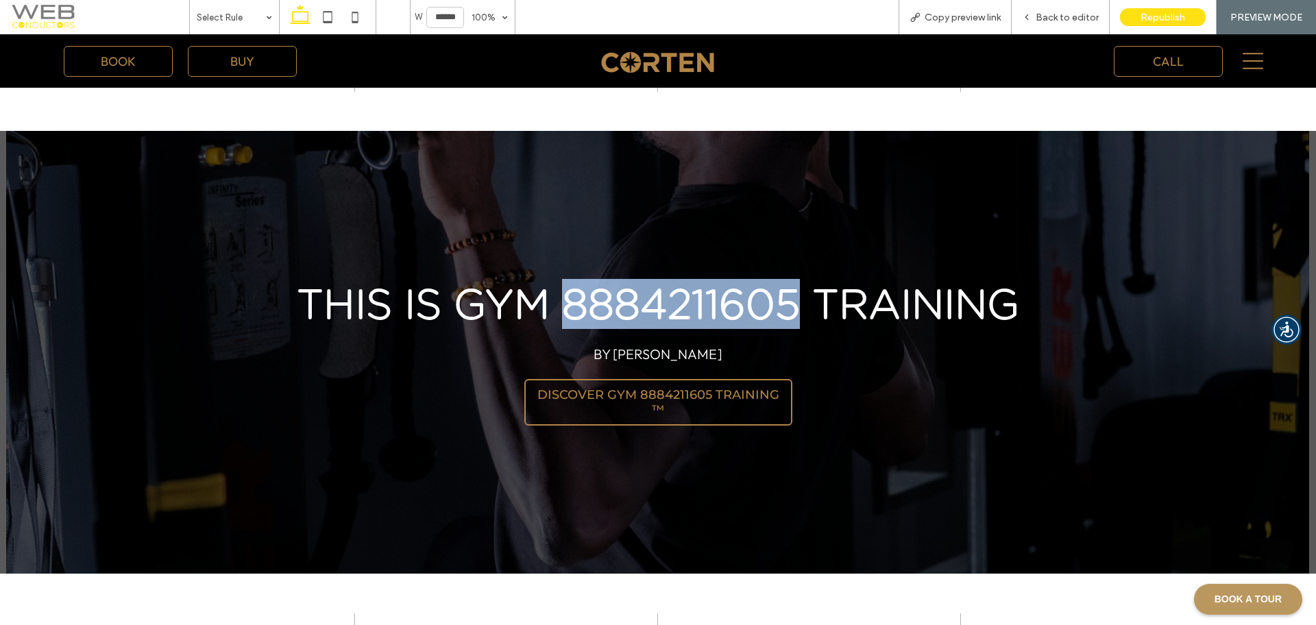
click at [640, 301] on span "THIS IS GYM 8884211605 TRAINING" at bounding box center [658, 303] width 722 height 49
click at [797, 323] on span "THIS IS GYM 8884211605 TRAINING" at bounding box center [658, 303] width 722 height 49
drag, startPoint x: 797, startPoint y: 323, endPoint x: 588, endPoint y: 332, distance: 209.2
click at [588, 332] on div "BY CORTEN THIS IS GYM 8884211605 TRAINING DISCOVER GYM 8884211605 TRAINING ™" at bounding box center [658, 352] width 770 height 169
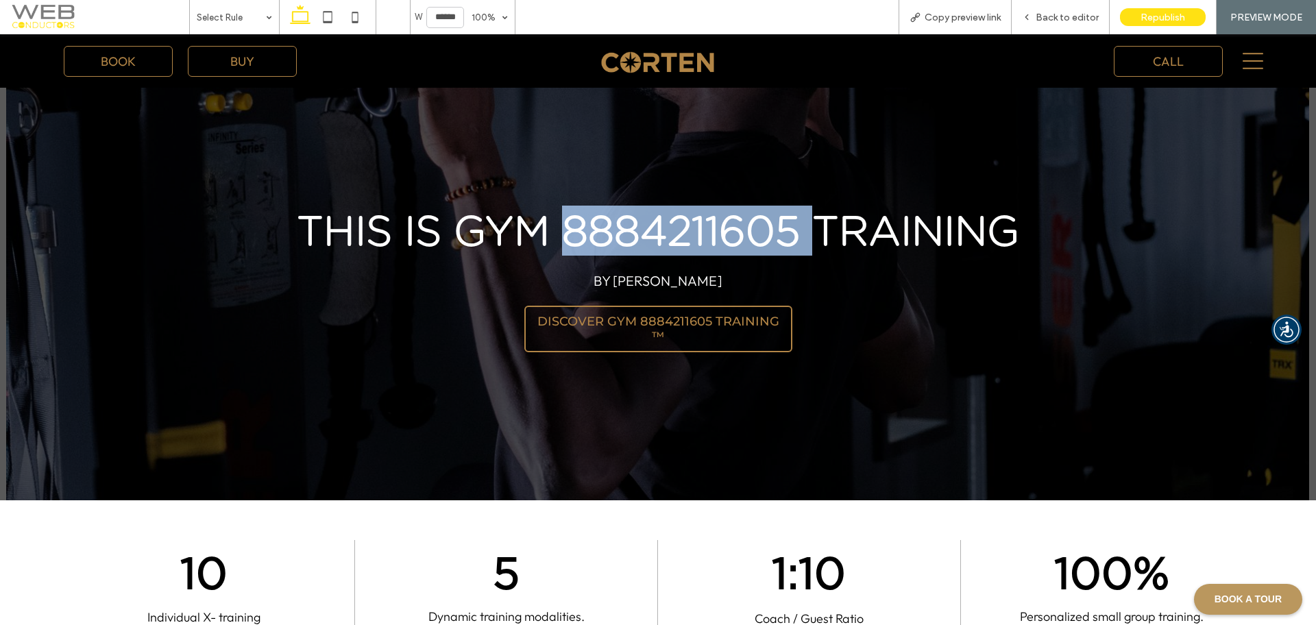
scroll to position [2975, 0]
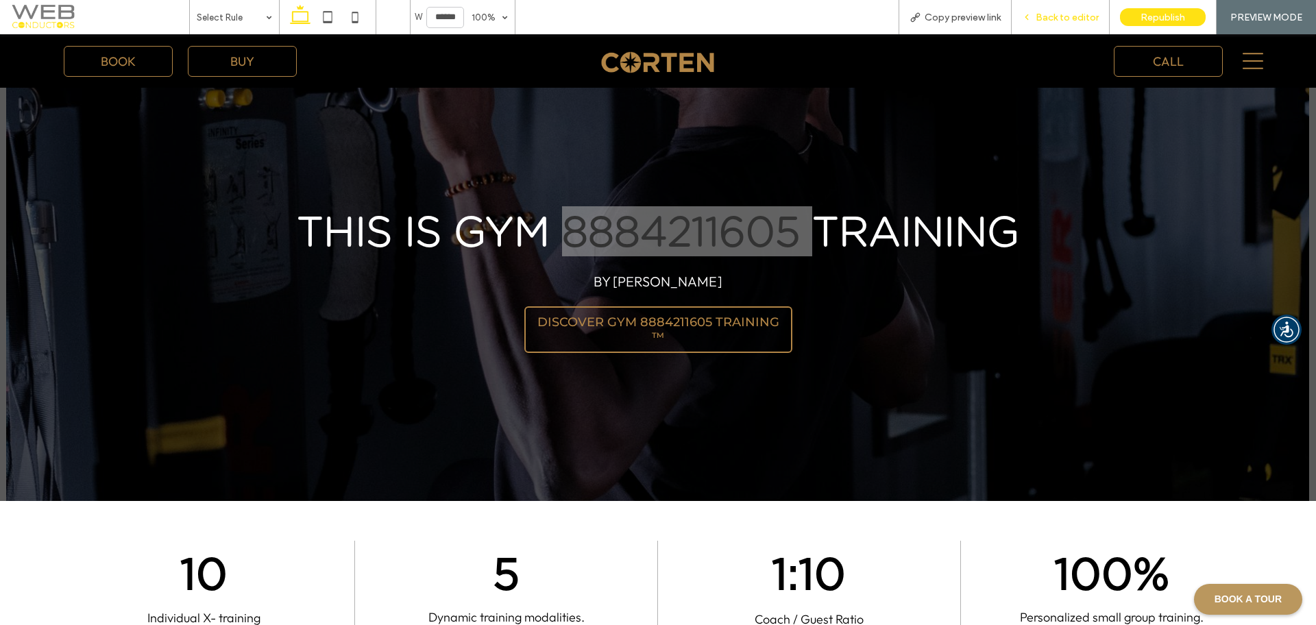
click at [1053, 12] on span "Back to editor" at bounding box center [1066, 18] width 63 height 12
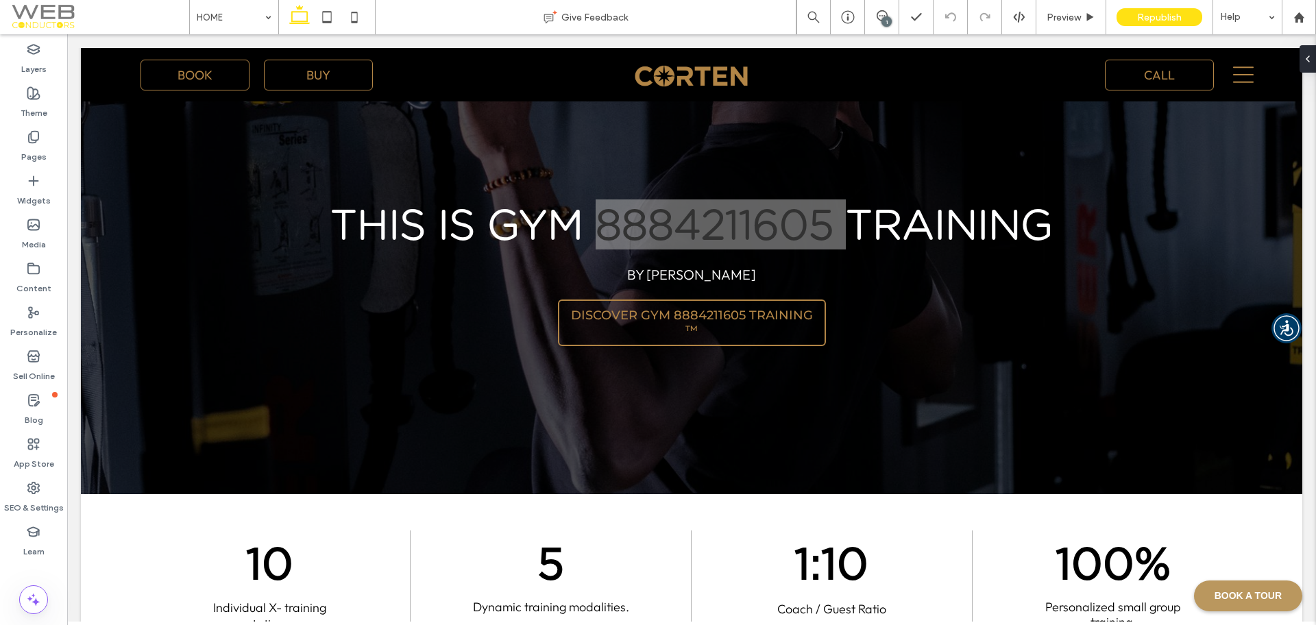
scroll to position [2968, 0]
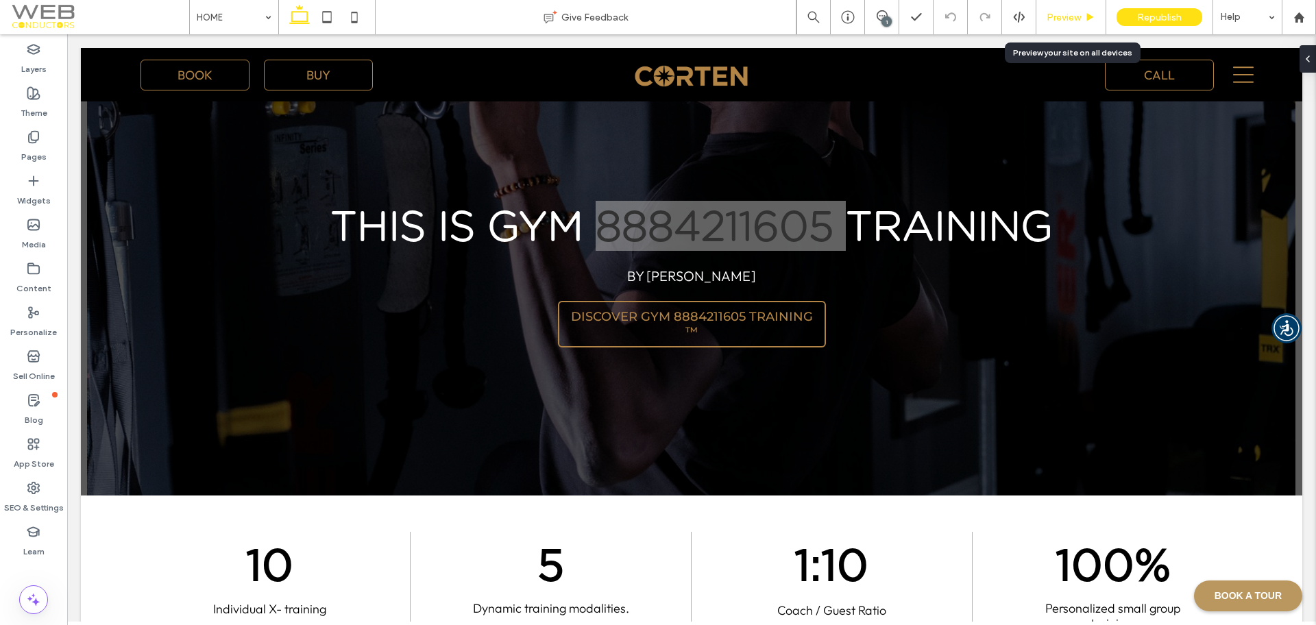
click at [1061, 14] on span "Preview" at bounding box center [1063, 18] width 34 height 12
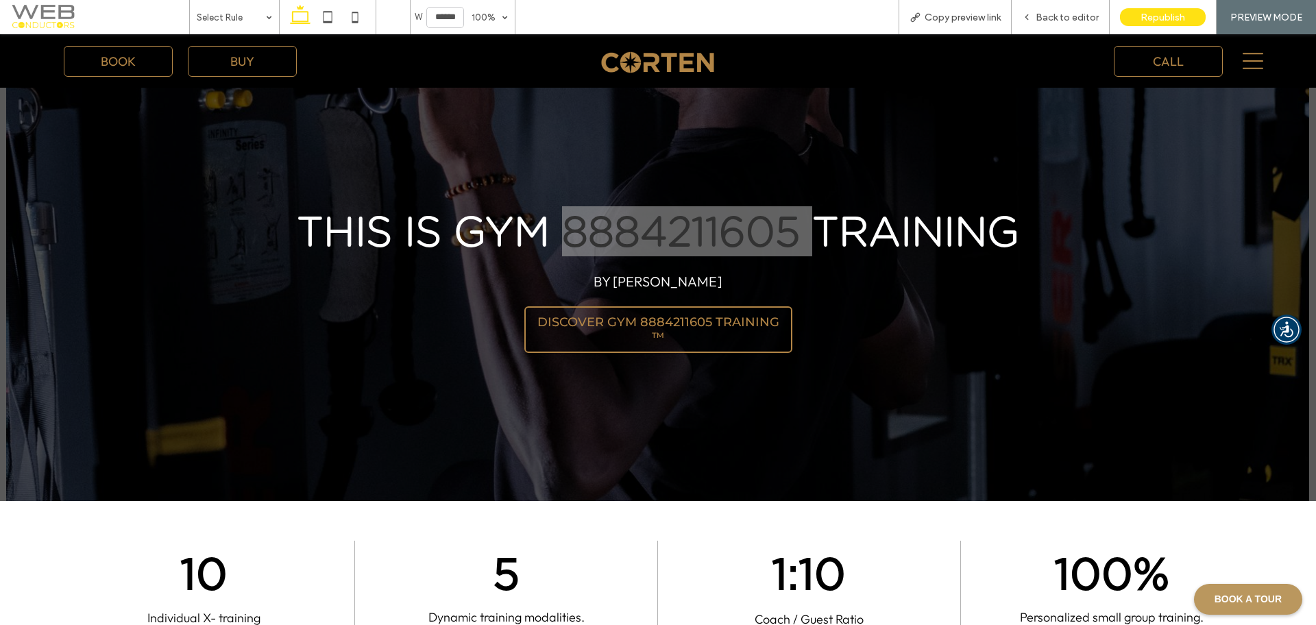
scroll to position [2984, 0]
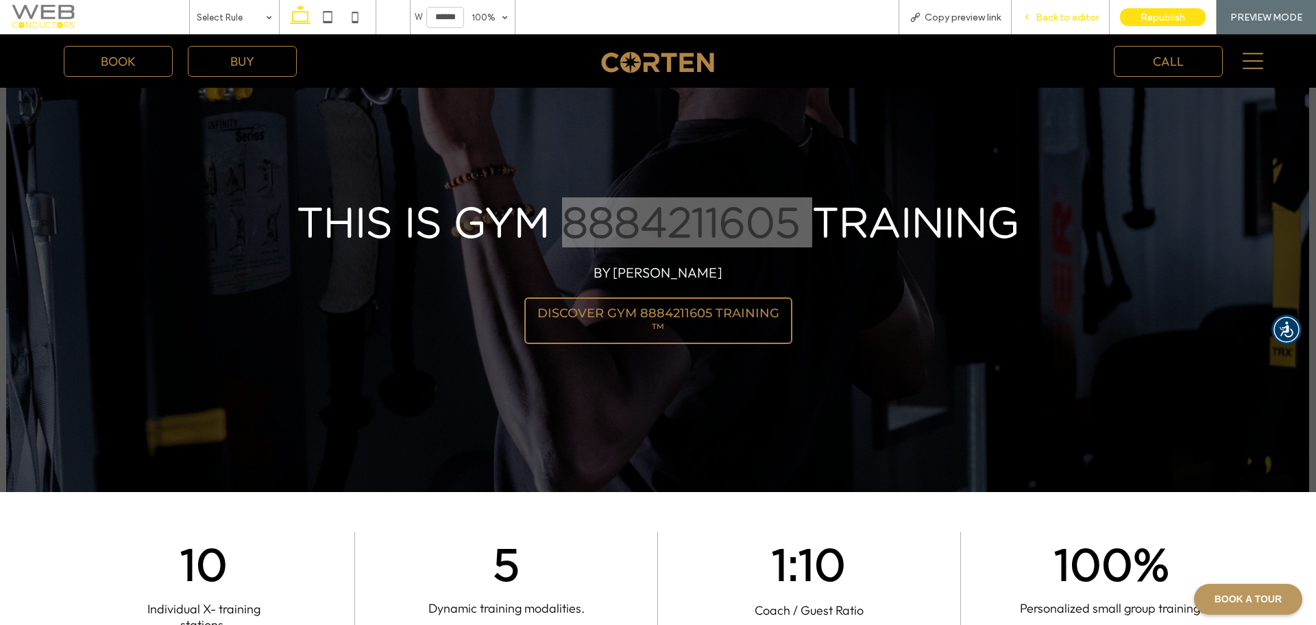
click at [1035, 20] on div "Back to editor" at bounding box center [1059, 18] width 97 height 12
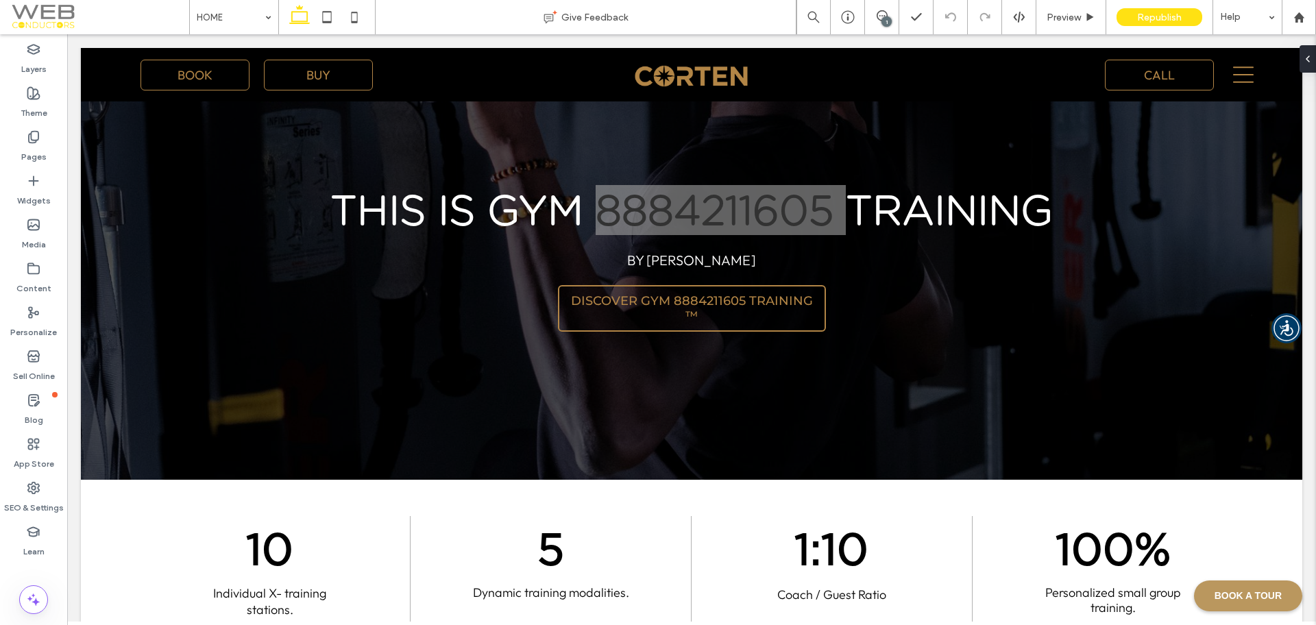
scroll to position [2977, 0]
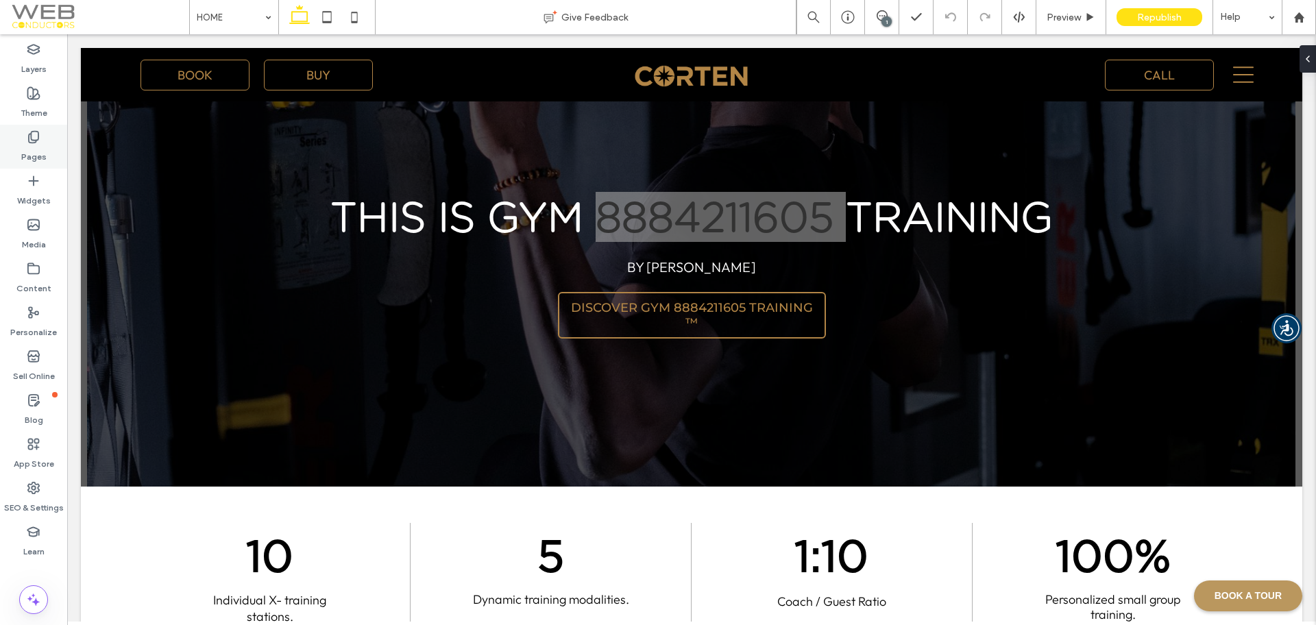
click at [30, 136] on icon at bounding box center [34, 137] width 14 height 14
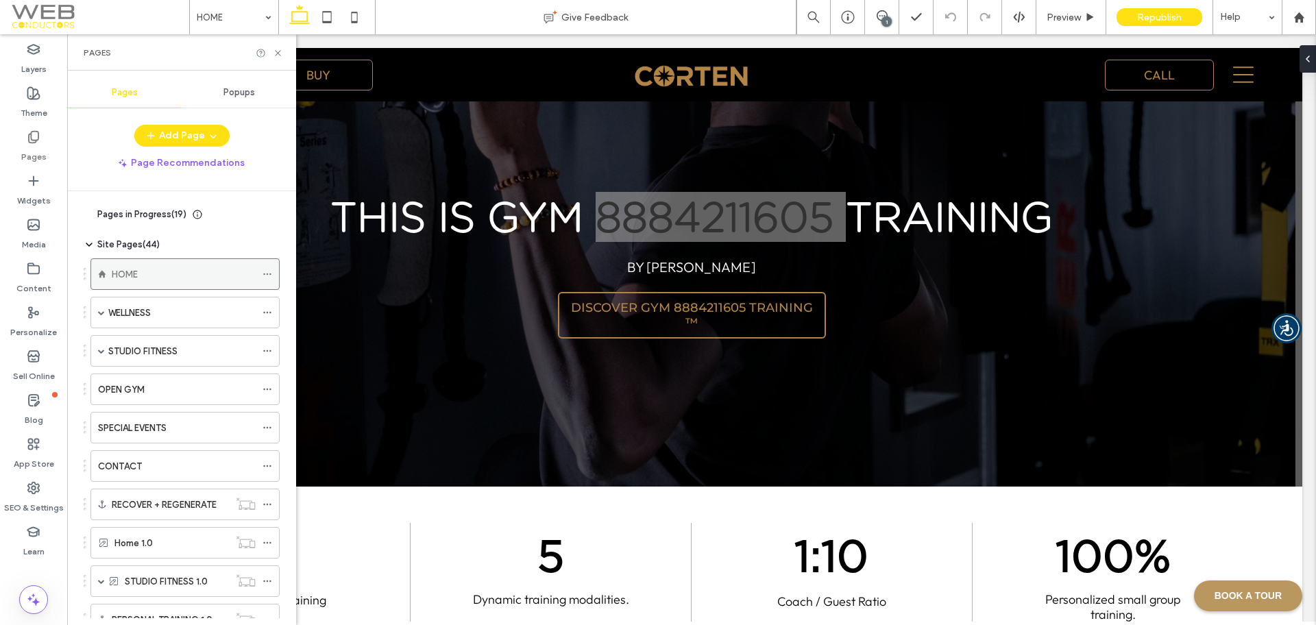
click at [136, 264] on div "HOME" at bounding box center [184, 274] width 144 height 30
click at [274, 56] on icon at bounding box center [278, 53] width 10 height 10
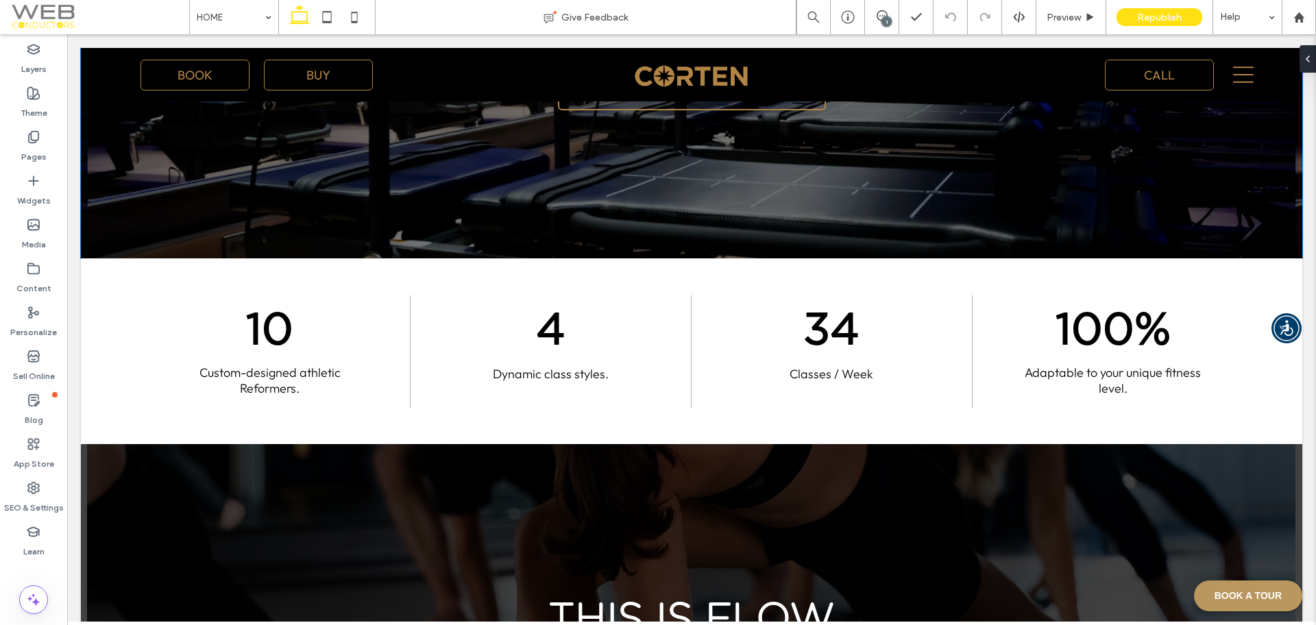
scroll to position [1636, 0]
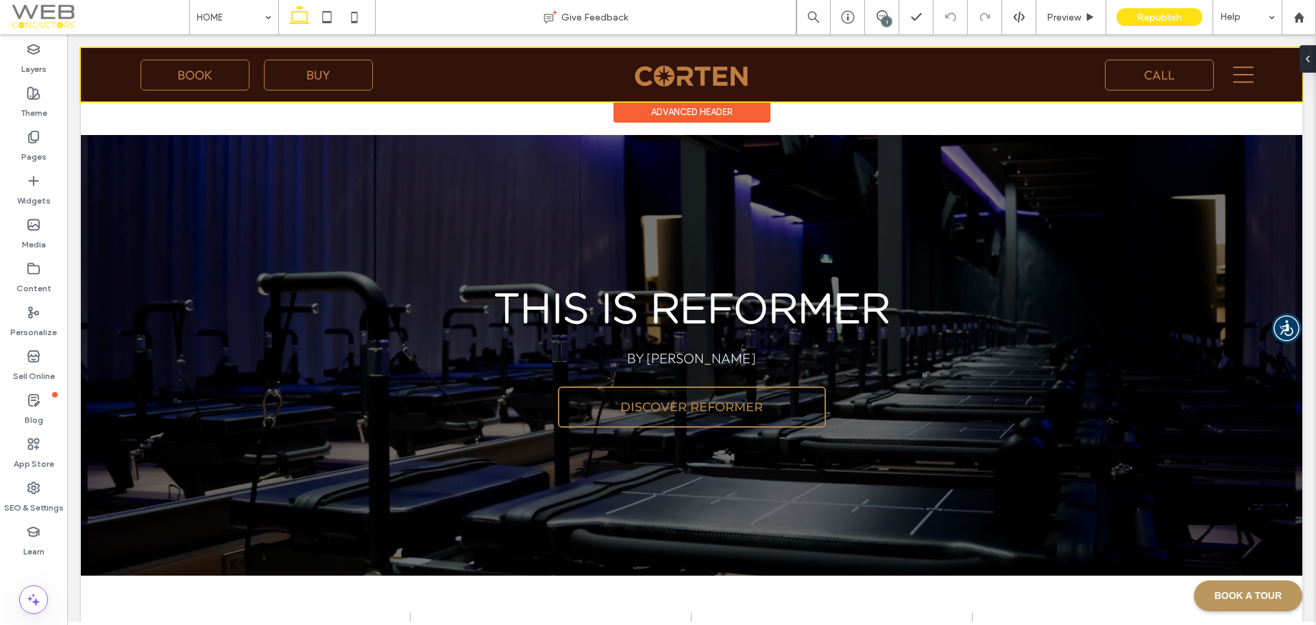
click at [1230, 79] on div at bounding box center [691, 74] width 1221 height 53
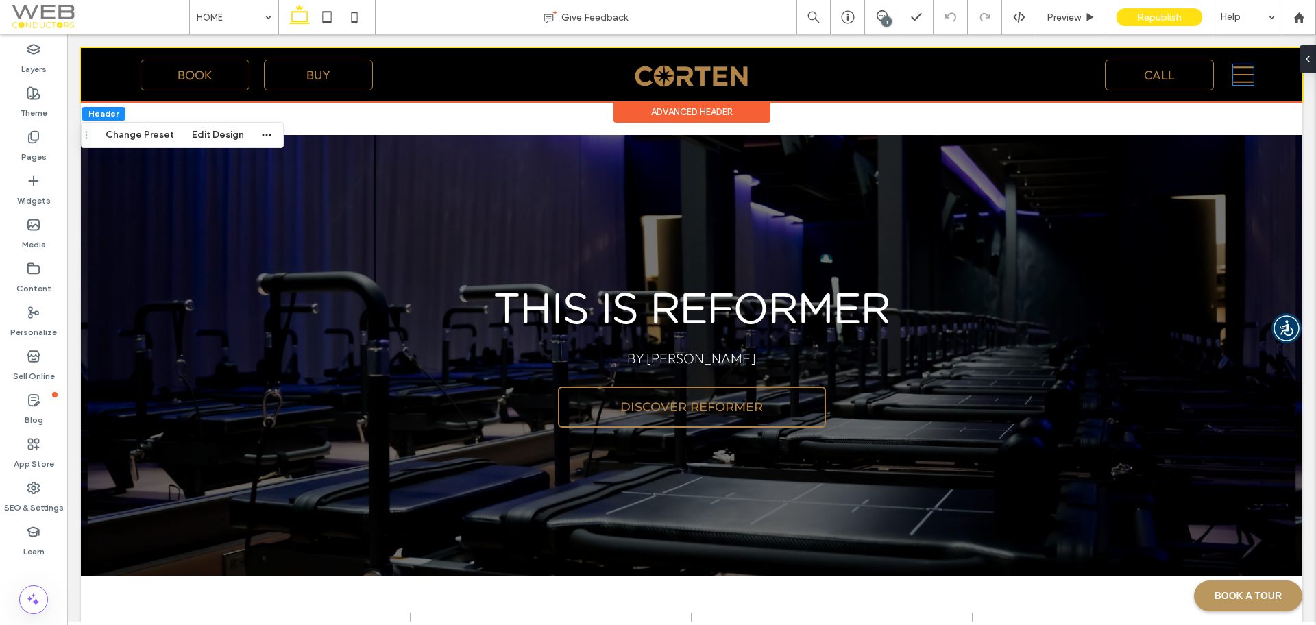
click at [1233, 79] on icon at bounding box center [1243, 74] width 21 height 21
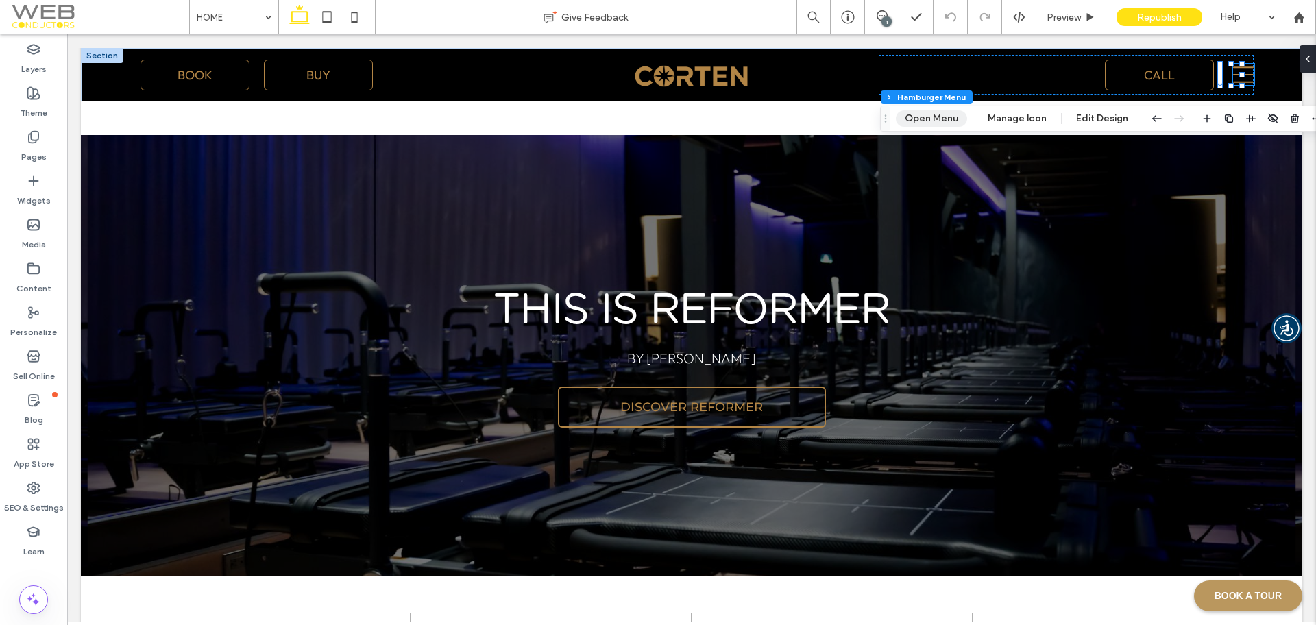
click at [931, 113] on button "Open Menu" at bounding box center [931, 118] width 71 height 16
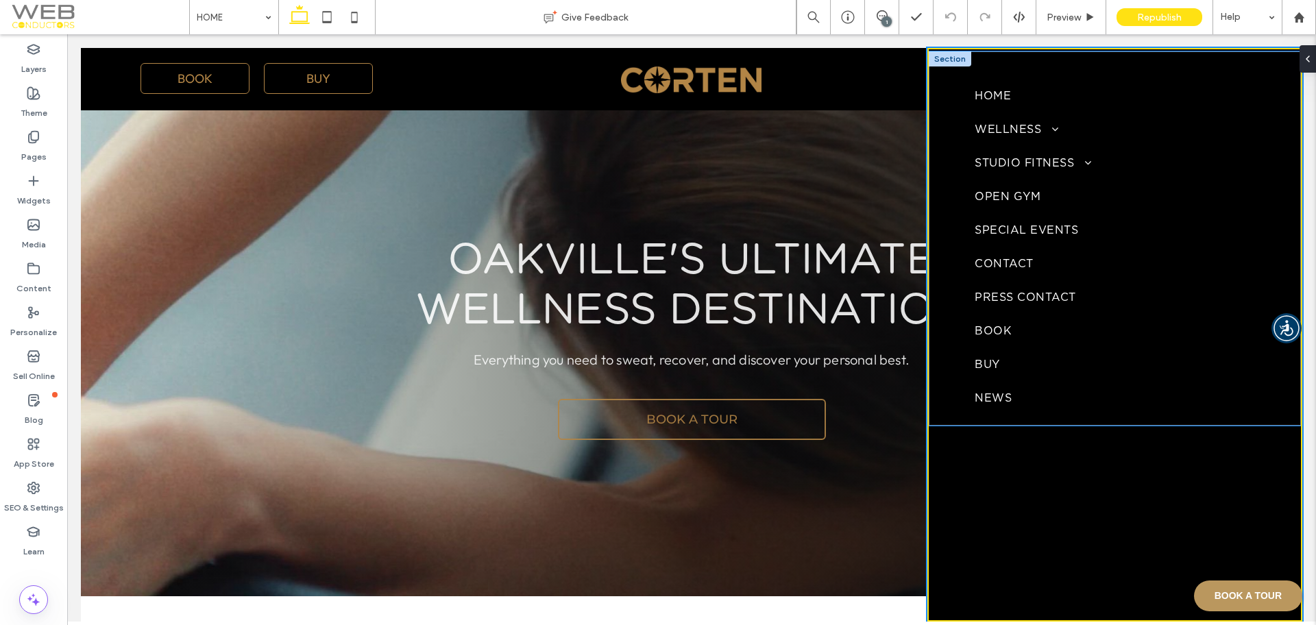
scroll to position [0, 0]
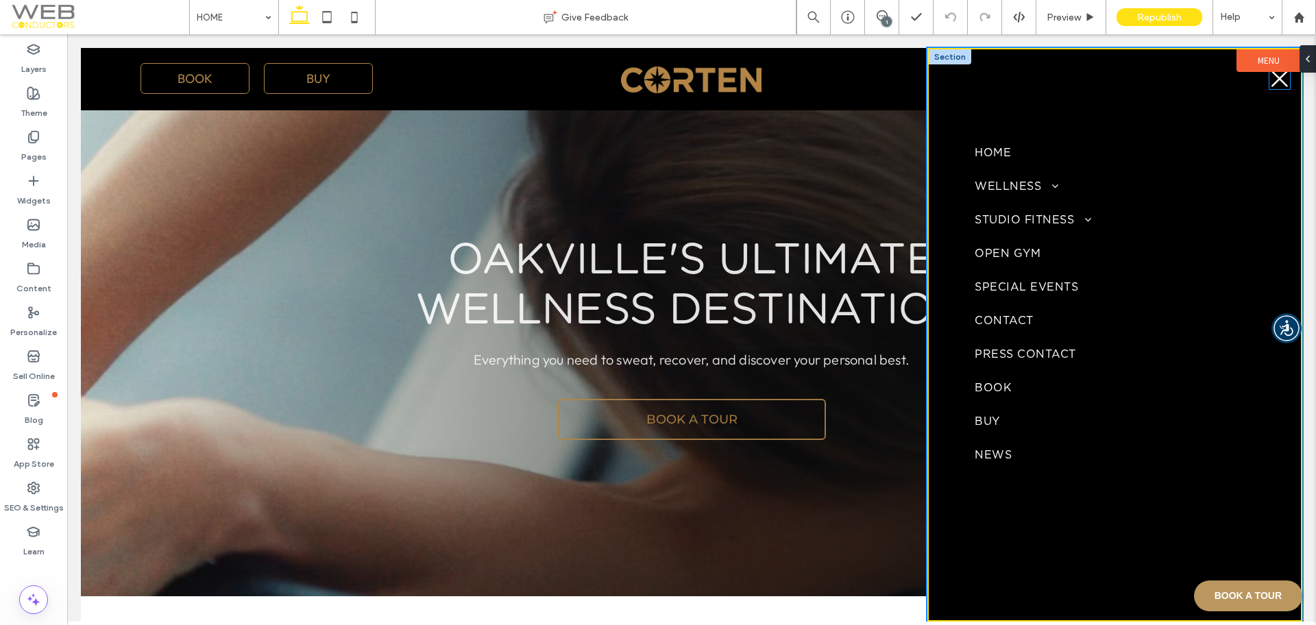
click at [1269, 83] on icon at bounding box center [1279, 79] width 21 height 21
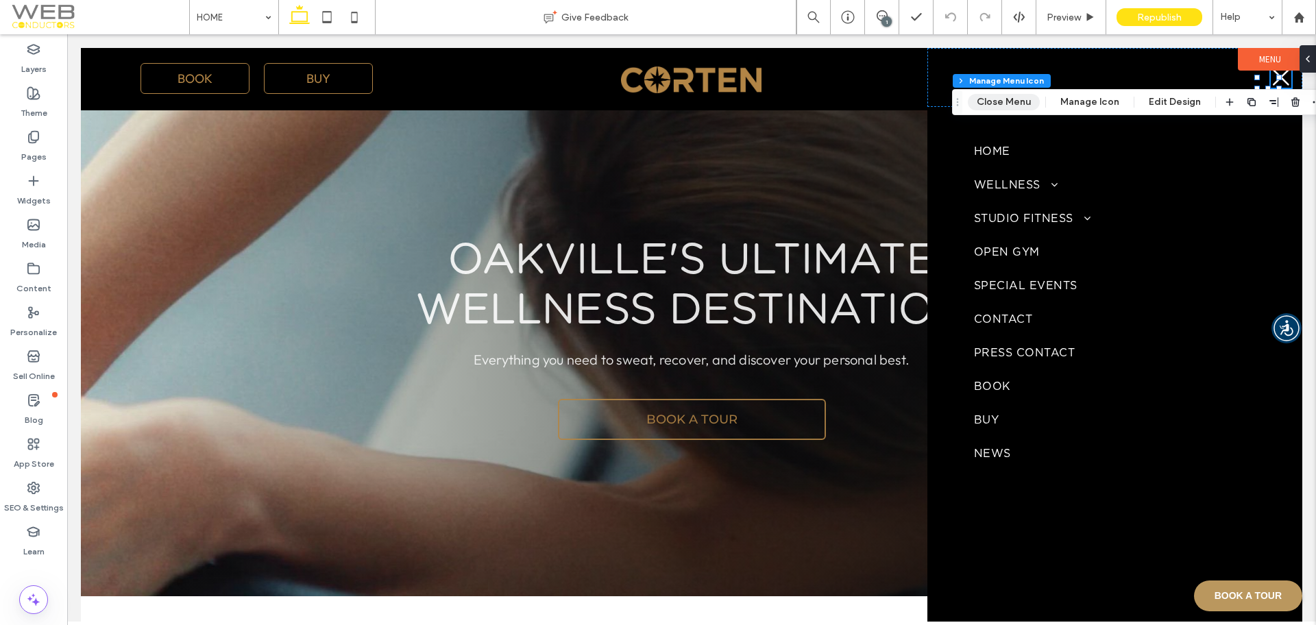
click at [1012, 106] on button "Close Menu" at bounding box center [1004, 102] width 72 height 16
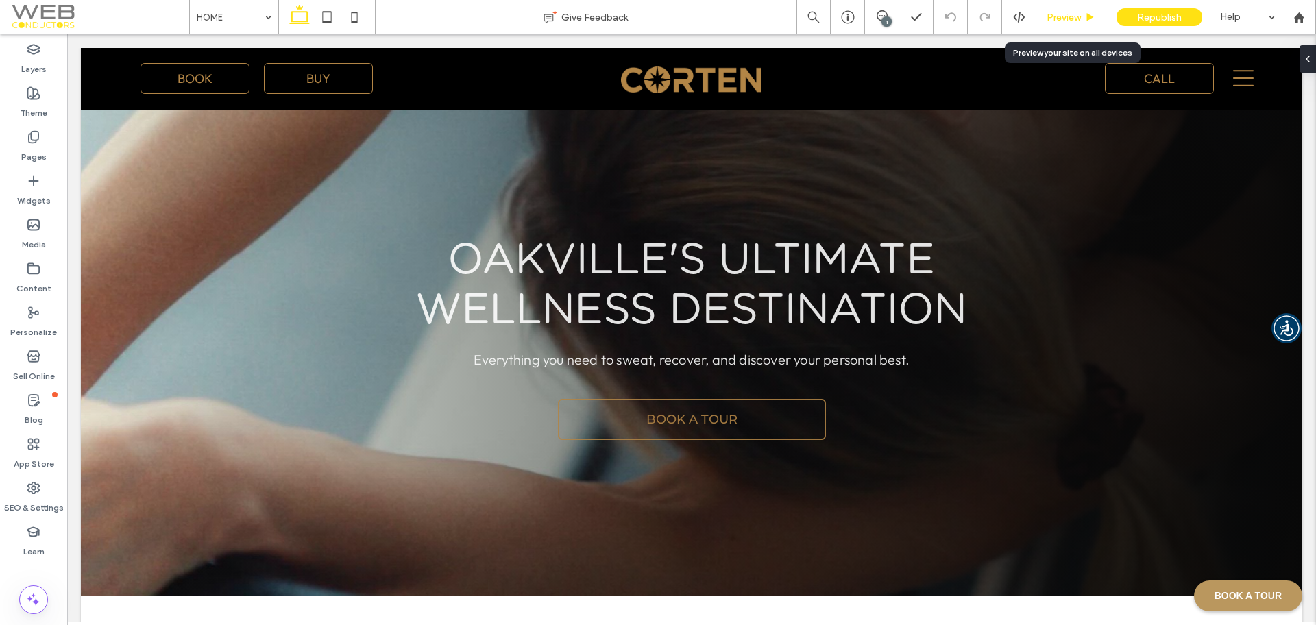
click at [1049, 21] on span "Preview" at bounding box center [1063, 18] width 34 height 12
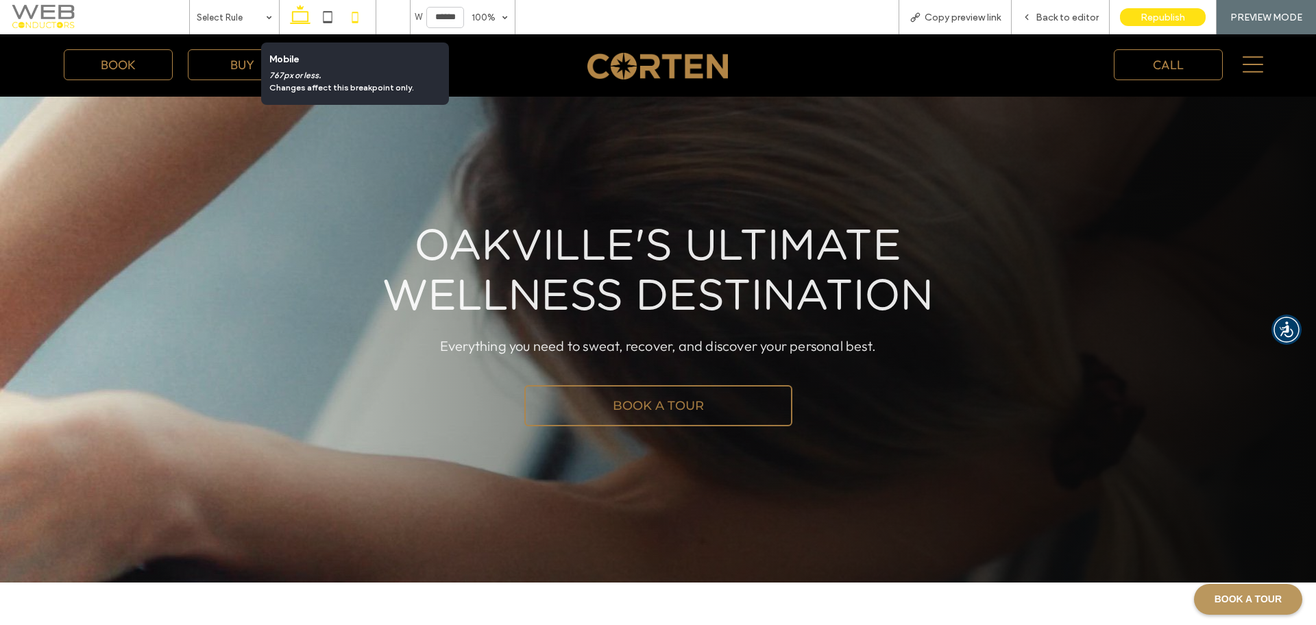
click at [356, 23] on use at bounding box center [355, 17] width 6 height 11
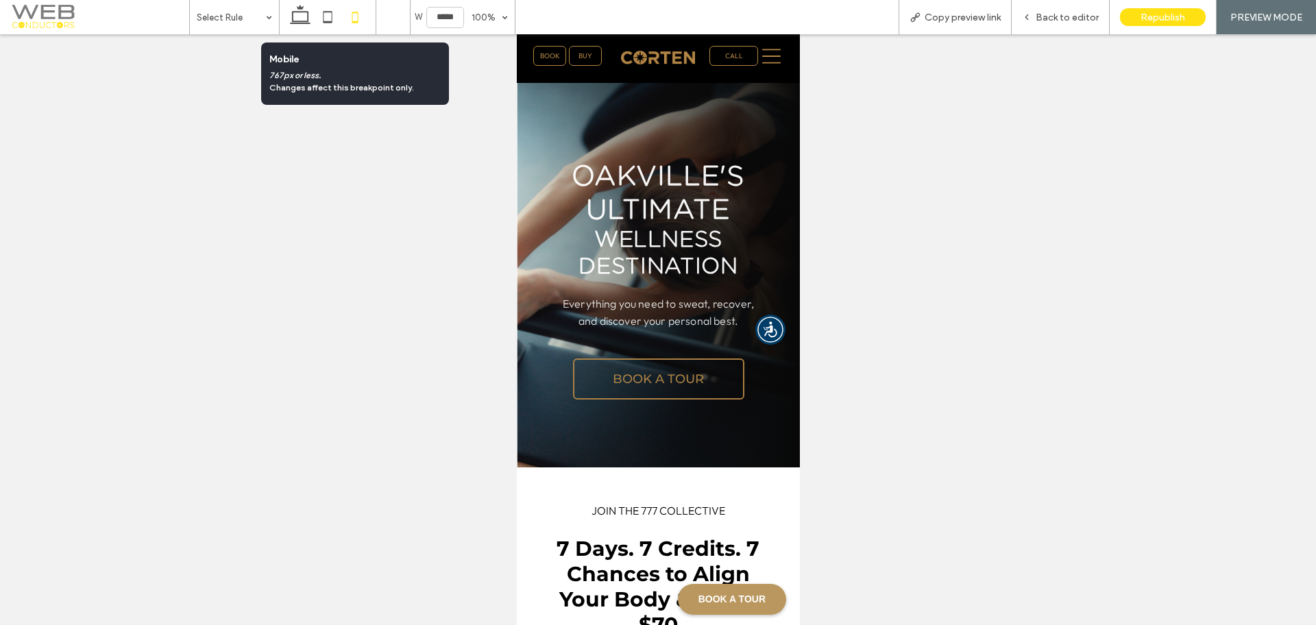
type input "*****"
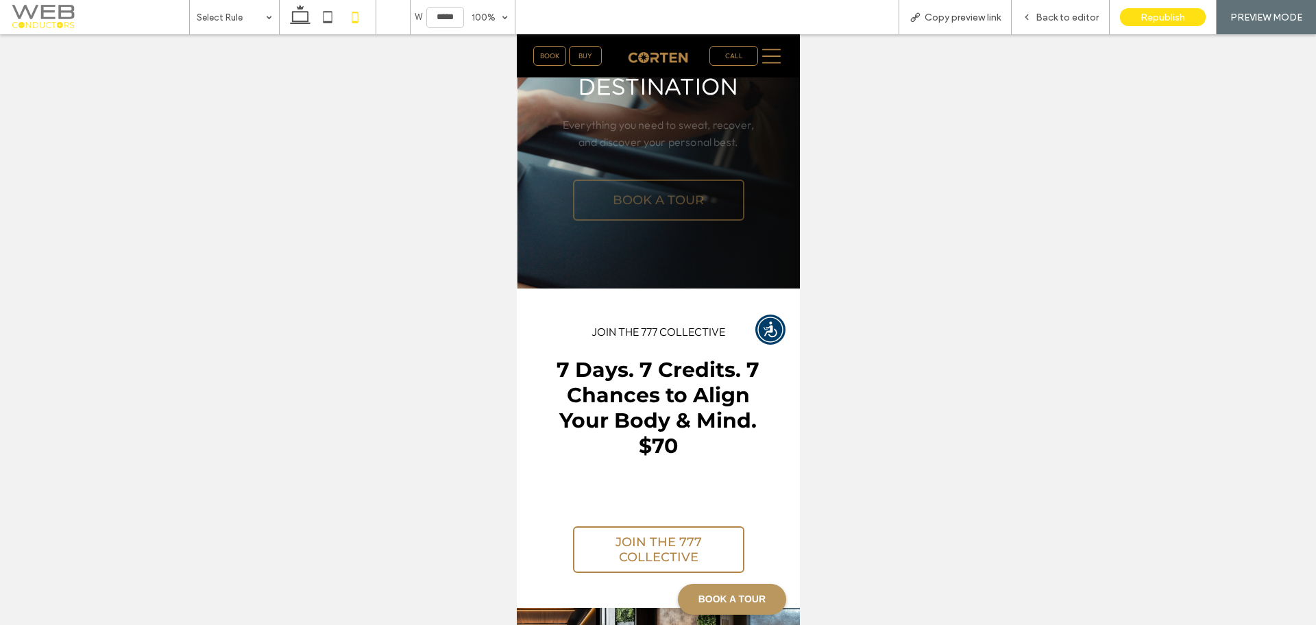
scroll to position [178, 0]
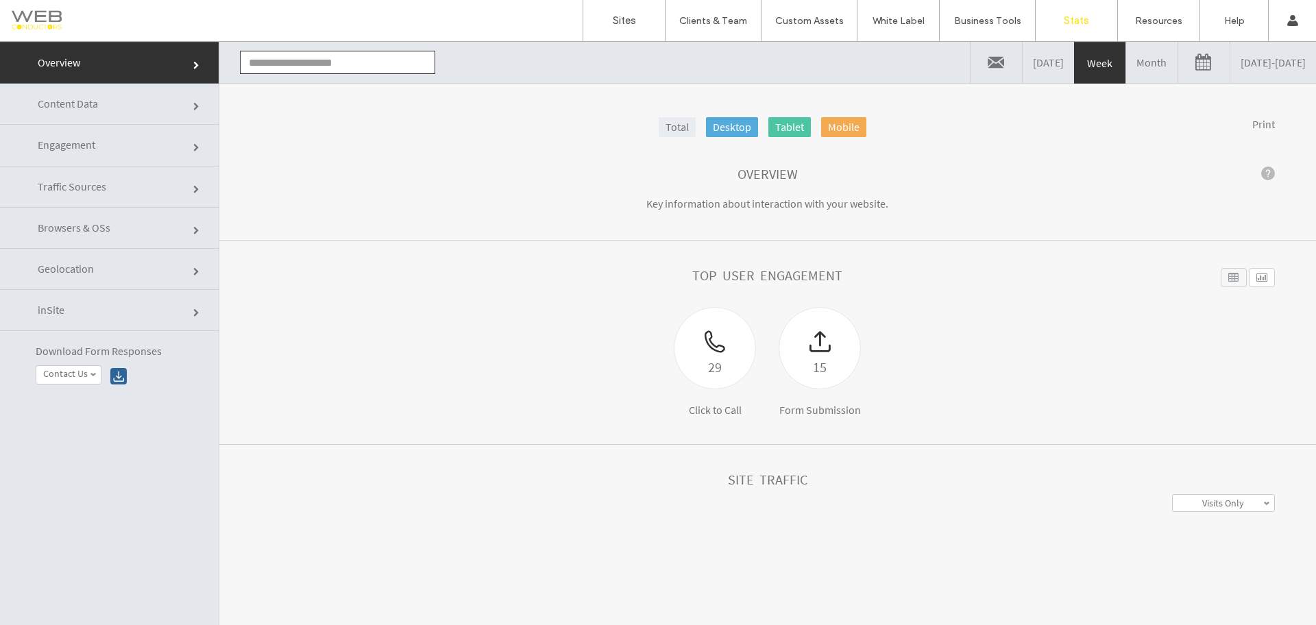
type input "**********"
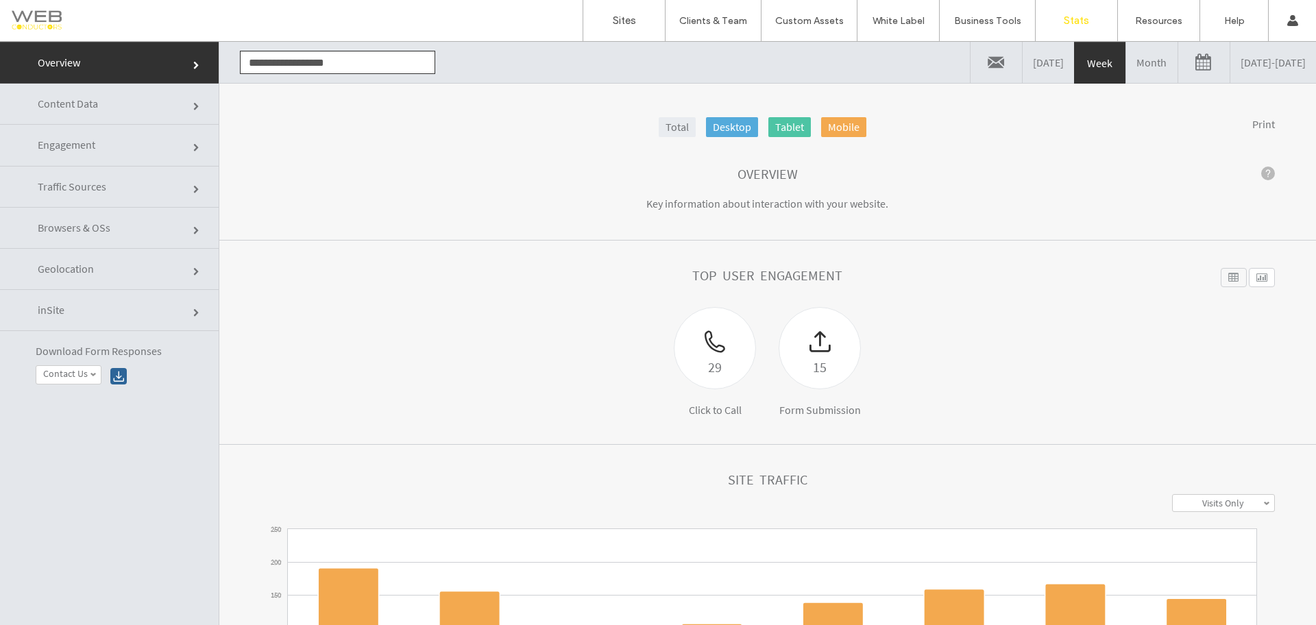
click at [78, 110] on link "Content Data" at bounding box center [109, 104] width 219 height 41
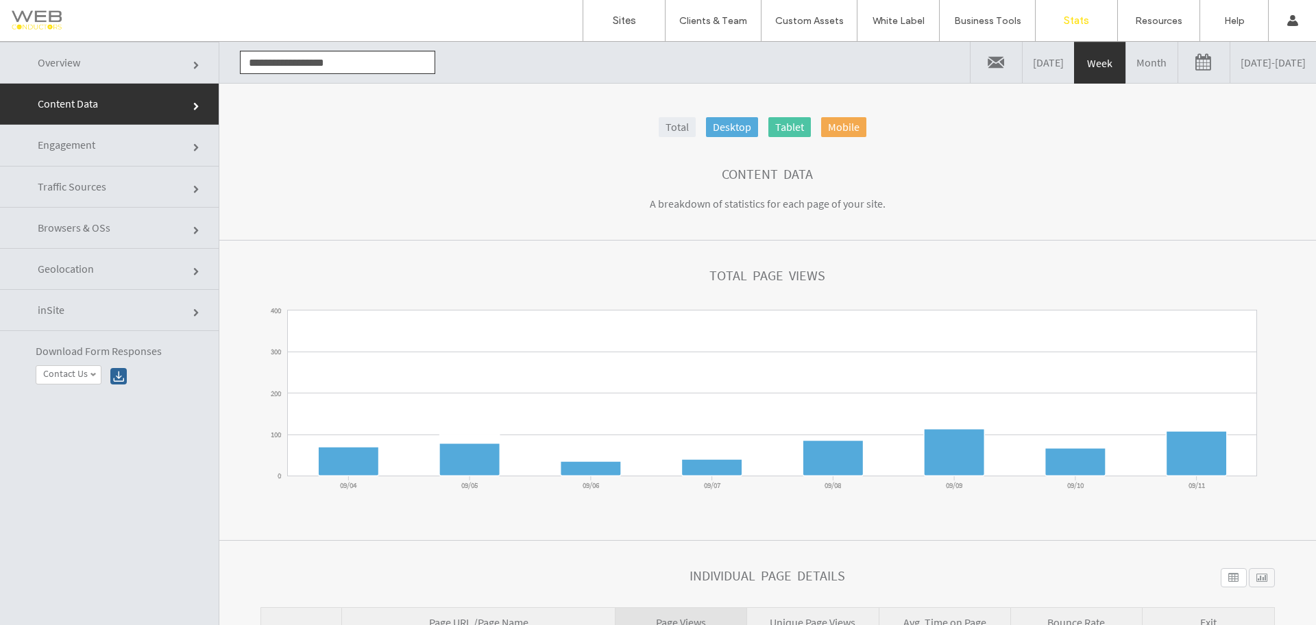
click at [85, 159] on link "Engagement" at bounding box center [109, 145] width 219 height 41
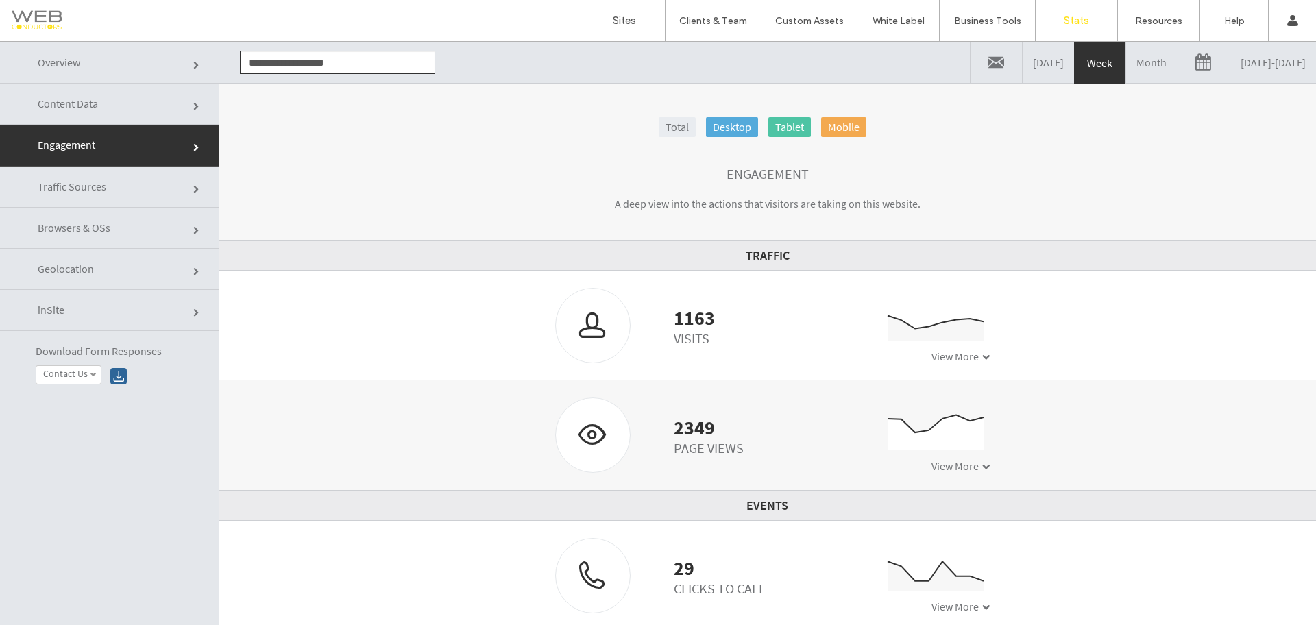
click at [87, 181] on span "Traffic Sources" at bounding box center [72, 187] width 69 height 14
